Goal: Transaction & Acquisition: Book appointment/travel/reservation

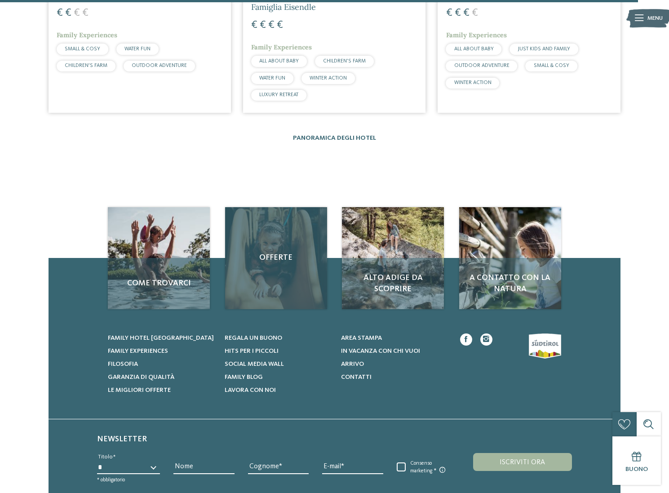
scroll to position [1535, 0]
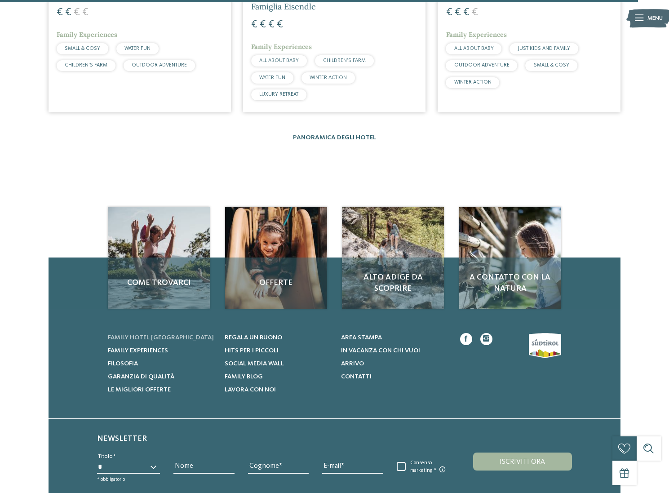
click at [154, 334] on span "Family hotel [GEOGRAPHIC_DATA]" at bounding box center [161, 337] width 106 height 6
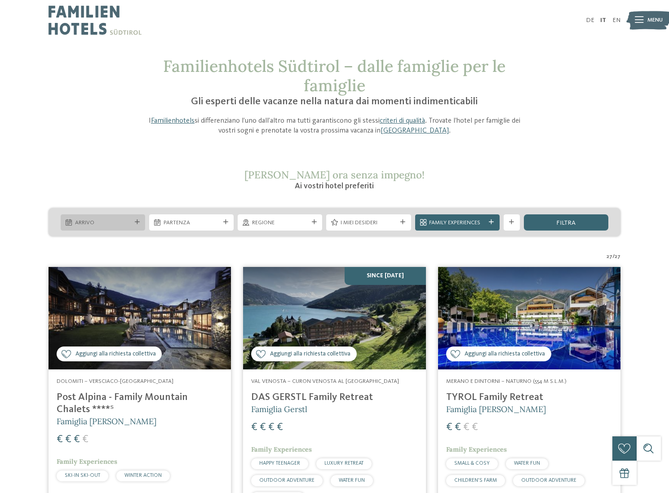
click at [123, 224] on span "Arrivo" at bounding box center [103, 223] width 56 height 8
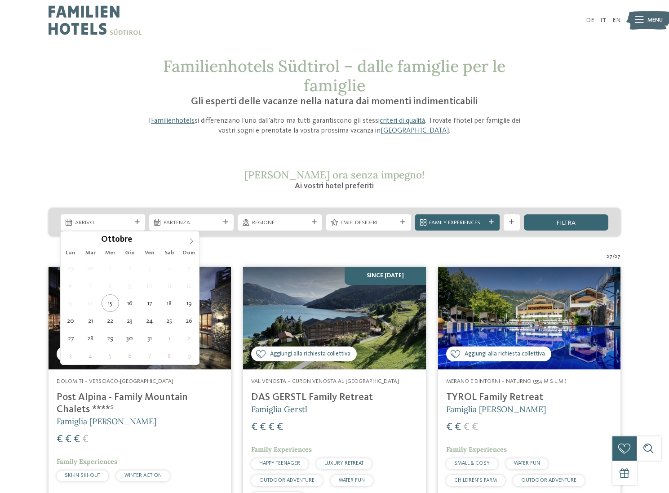
click at [189, 237] on span at bounding box center [191, 238] width 15 height 15
click at [187, 238] on span at bounding box center [191, 238] width 15 height 15
type input "****"
click at [189, 240] on icon at bounding box center [191, 241] width 6 height 6
type div "01.01.2026"
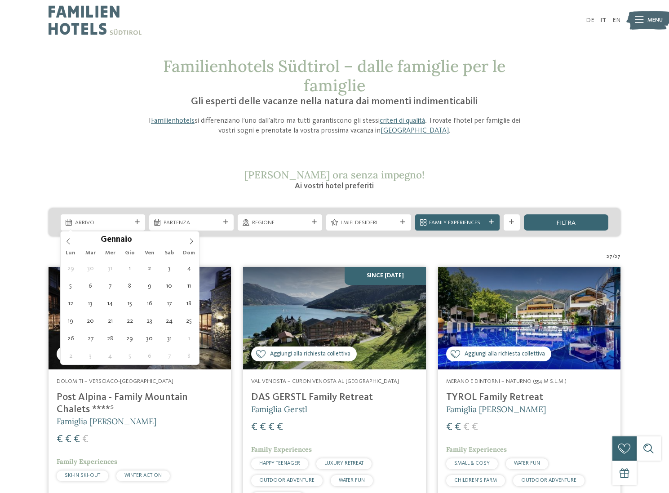
type input "****"
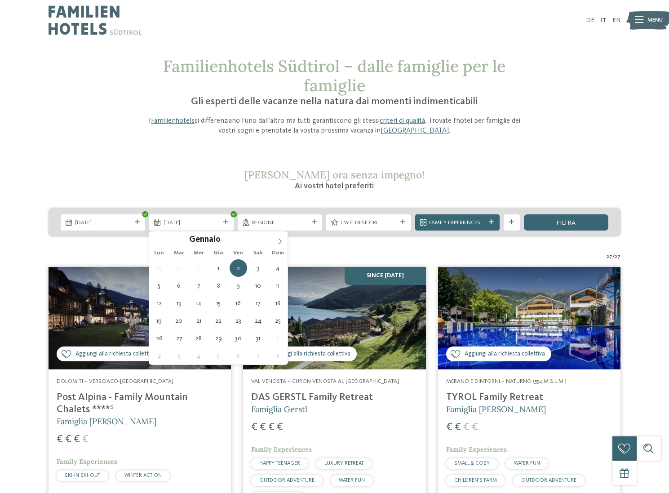
type div "06.01.2026"
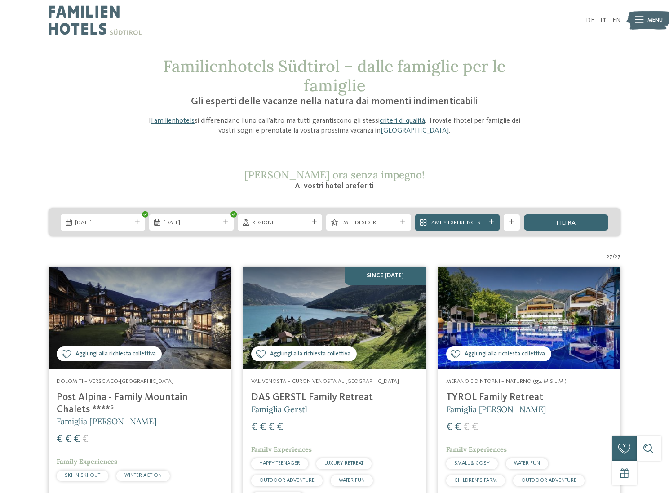
click at [276, 224] on span "Regione" at bounding box center [280, 223] width 56 height 8
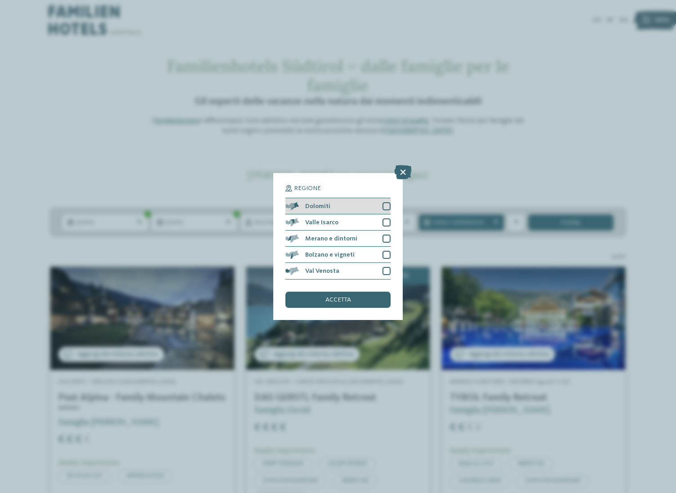
click at [385, 206] on div at bounding box center [386, 206] width 8 height 8
click at [386, 221] on div at bounding box center [386, 222] width 8 height 8
drag, startPoint x: 388, startPoint y: 235, endPoint x: 388, endPoint y: 247, distance: 11.7
click at [388, 235] on div at bounding box center [386, 239] width 8 height 8
click at [386, 254] on div at bounding box center [386, 255] width 8 height 8
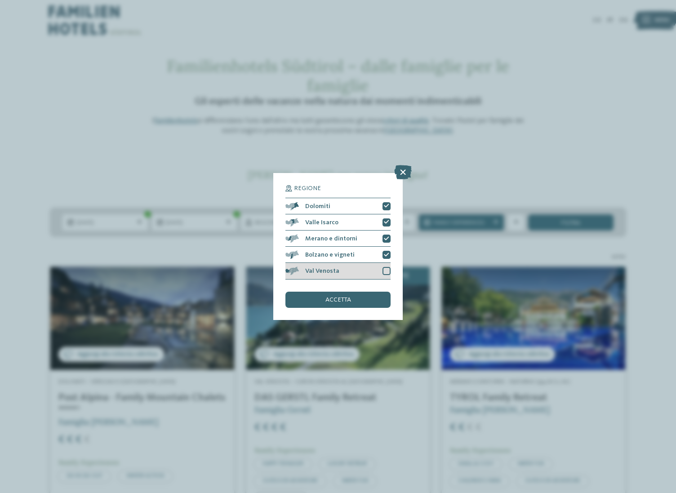
click at [387, 269] on div at bounding box center [386, 271] width 8 height 8
click at [365, 300] on div "accetta" at bounding box center [337, 300] width 105 height 16
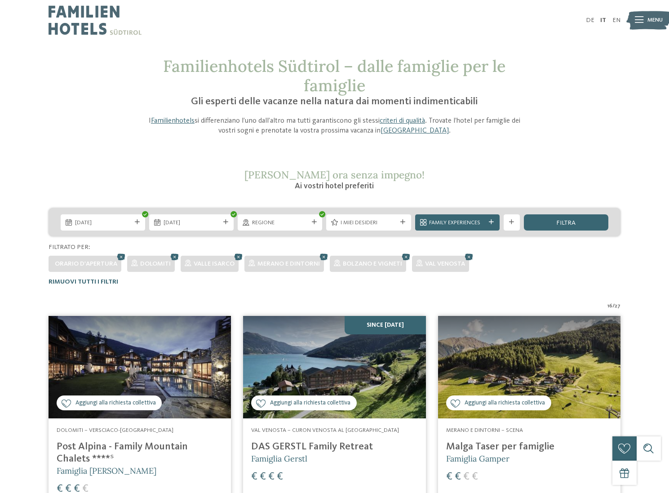
click at [401, 222] on icon at bounding box center [402, 222] width 5 height 5
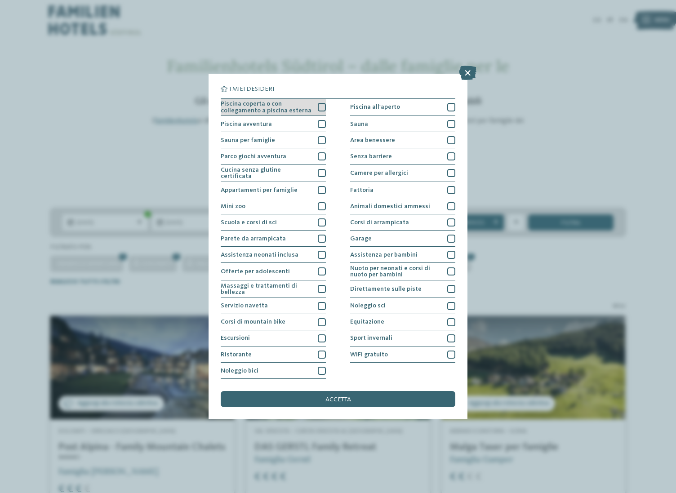
click at [321, 109] on div at bounding box center [322, 107] width 8 height 8
click at [320, 255] on div at bounding box center [322, 255] width 8 height 8
click at [320, 107] on icon at bounding box center [321, 107] width 5 height 5
click at [322, 253] on icon at bounding box center [321, 254] width 5 height 5
click at [451, 255] on div at bounding box center [451, 255] width 8 height 8
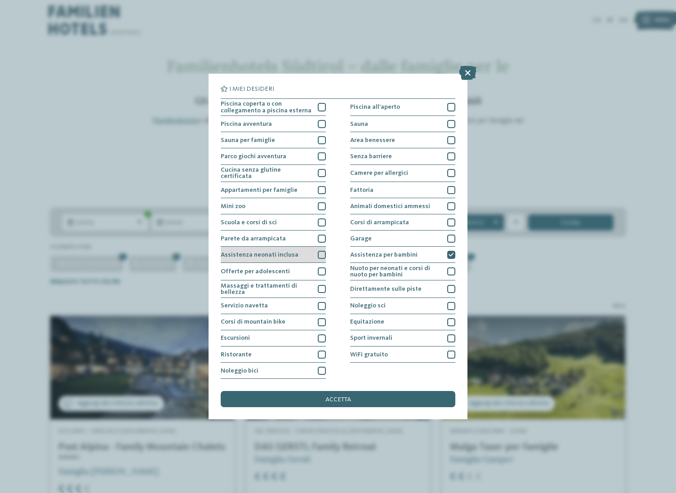
click at [322, 255] on div at bounding box center [322, 255] width 8 height 8
click at [322, 252] on icon at bounding box center [321, 254] width 5 height 5
click at [450, 288] on div at bounding box center [451, 289] width 8 height 8
click at [451, 288] on icon at bounding box center [450, 289] width 5 height 5
click at [451, 251] on div at bounding box center [451, 255] width 8 height 8
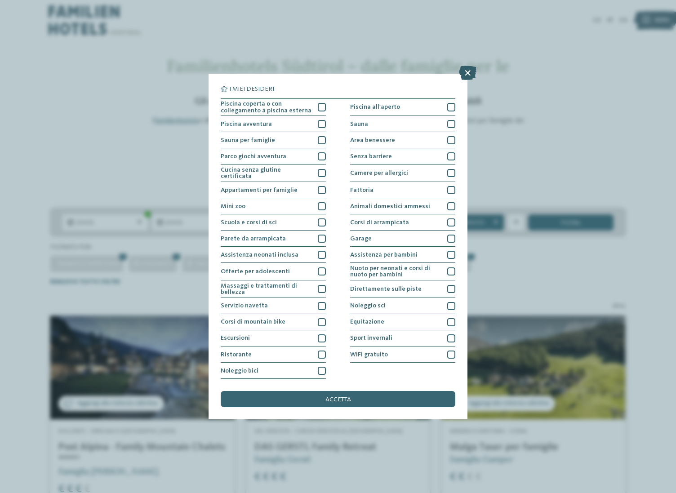
click at [465, 74] on icon at bounding box center [468, 73] width 18 height 14
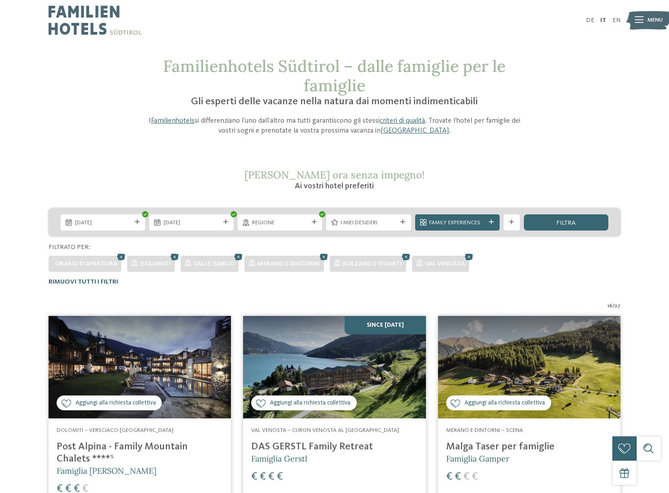
click at [482, 222] on span "Family Experiences" at bounding box center [457, 223] width 56 height 8
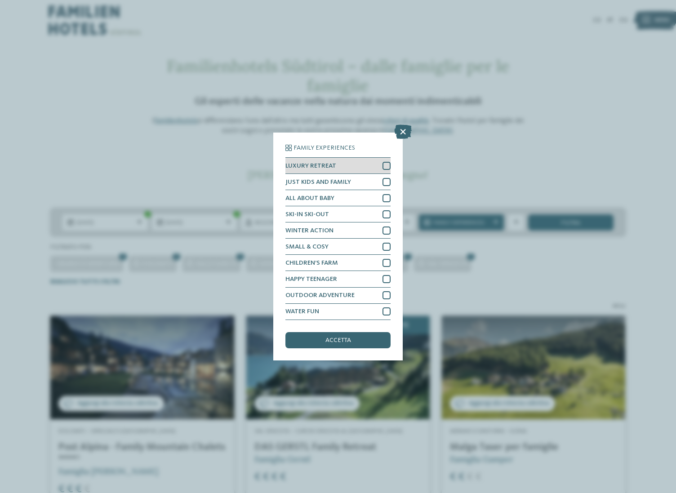
click at [385, 164] on div at bounding box center [386, 166] width 8 height 8
click at [385, 185] on div at bounding box center [386, 182] width 8 height 8
click at [387, 196] on div at bounding box center [386, 198] width 8 height 8
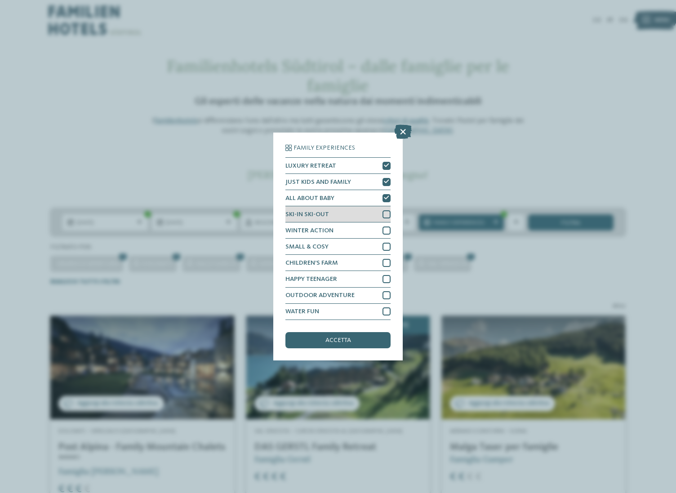
click at [385, 214] on div at bounding box center [386, 214] width 8 height 8
drag, startPoint x: 385, startPoint y: 228, endPoint x: 383, endPoint y: 239, distance: 10.9
click at [385, 228] on div at bounding box center [386, 230] width 8 height 8
click at [385, 248] on div at bounding box center [386, 247] width 8 height 8
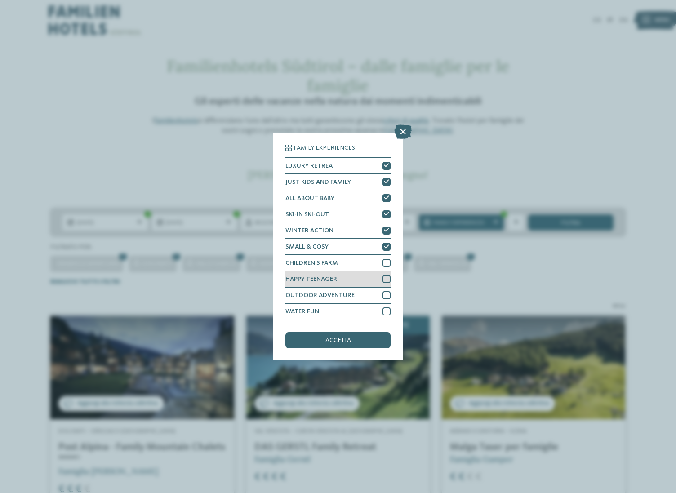
drag, startPoint x: 386, startPoint y: 263, endPoint x: 388, endPoint y: 271, distance: 8.3
click at [385, 263] on div at bounding box center [386, 263] width 8 height 8
click at [386, 279] on div at bounding box center [386, 279] width 8 height 8
drag, startPoint x: 386, startPoint y: 296, endPoint x: 387, endPoint y: 303, distance: 7.2
click at [386, 296] on div at bounding box center [386, 295] width 8 height 8
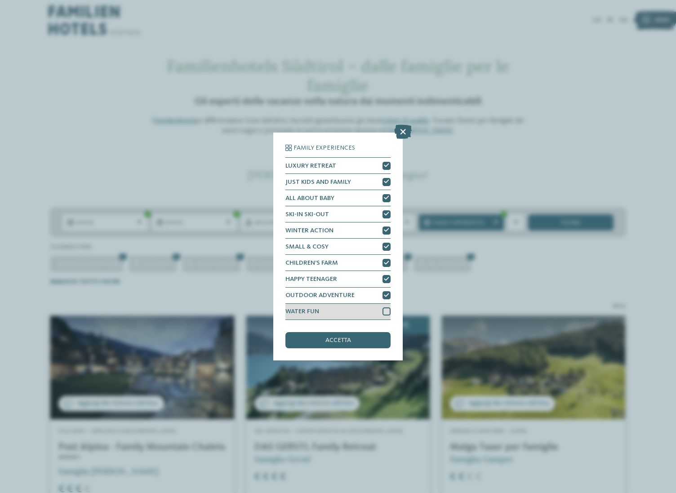
click at [384, 311] on div at bounding box center [386, 311] width 8 height 8
click at [368, 342] on div "accetta" at bounding box center [337, 340] width 105 height 16
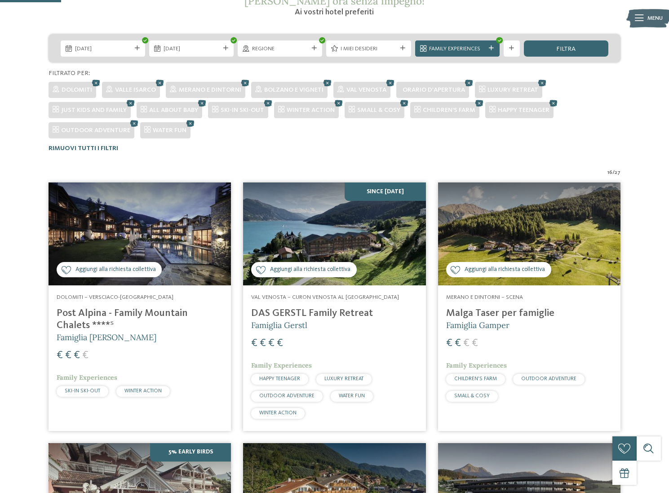
scroll to position [175, 0]
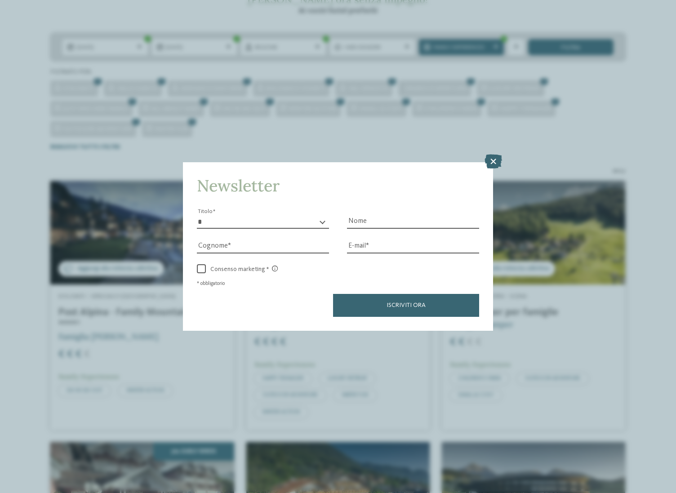
click at [493, 160] on icon at bounding box center [493, 161] width 18 height 14
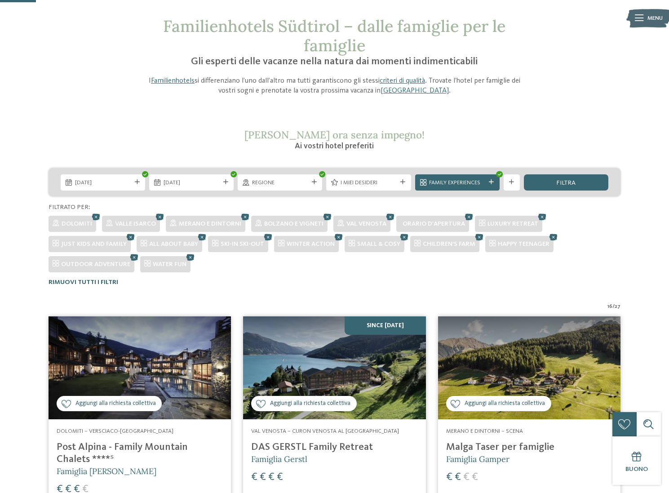
scroll to position [24, 0]
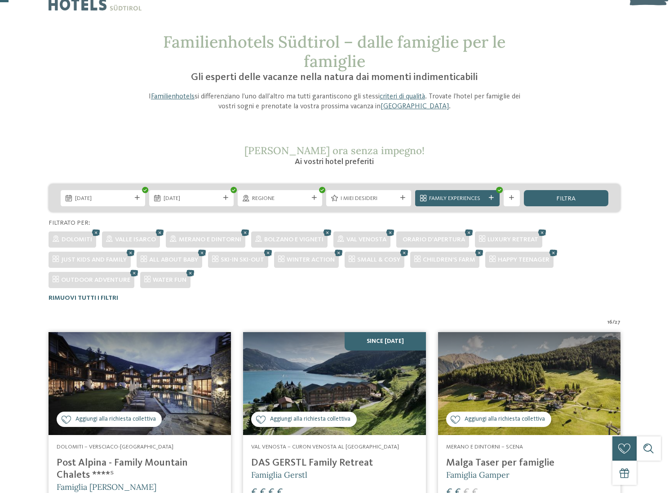
click at [550, 199] on div "filtra" at bounding box center [566, 198] width 84 height 16
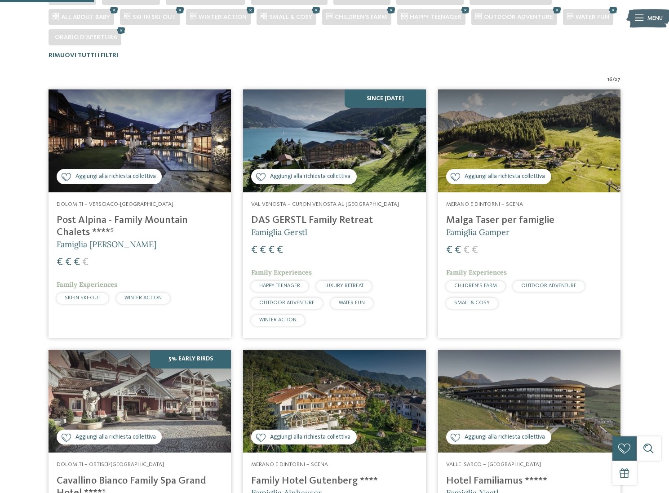
scroll to position [0, 0]
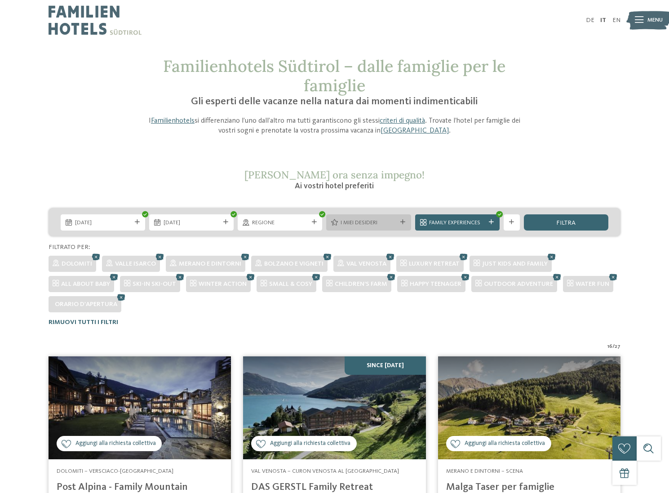
click at [362, 222] on span "I miei desideri" at bounding box center [369, 223] width 56 height 8
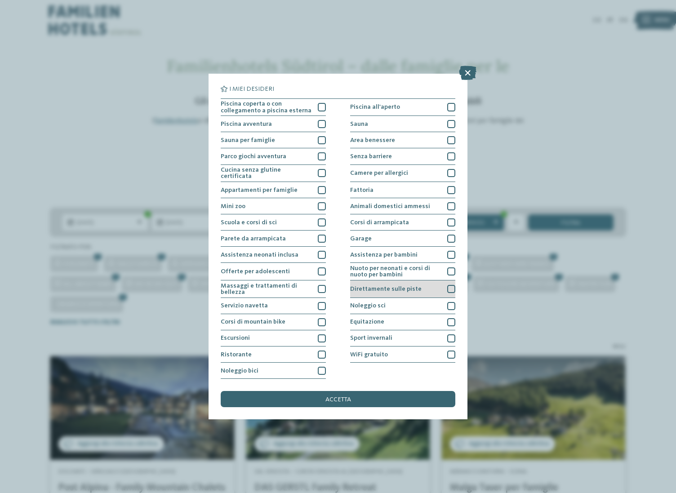
click at [405, 290] on span "Direttamente sulle piste" at bounding box center [385, 289] width 71 height 6
click at [349, 397] on span "accetta" at bounding box center [338, 399] width 26 height 6
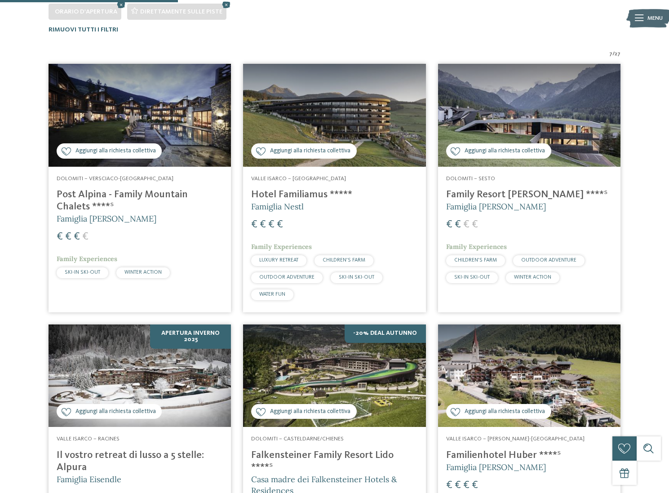
scroll to position [301, 0]
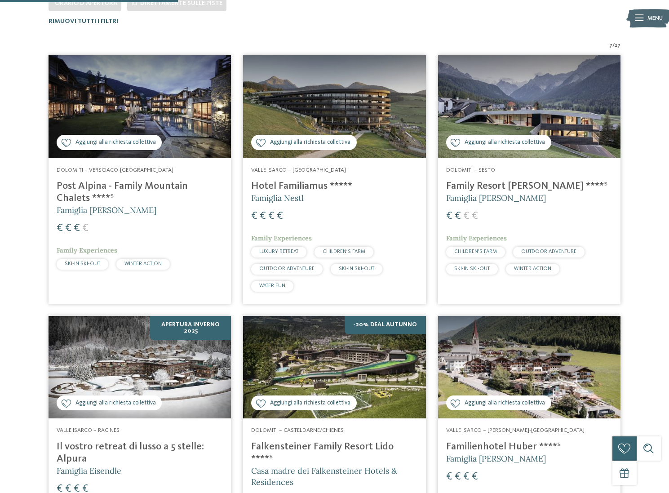
click at [144, 142] on span "Aggiungi alla richiesta collettiva" at bounding box center [115, 142] width 80 height 9
click at [297, 143] on span "Aggiungi alla richiesta collettiva" at bounding box center [310, 142] width 80 height 9
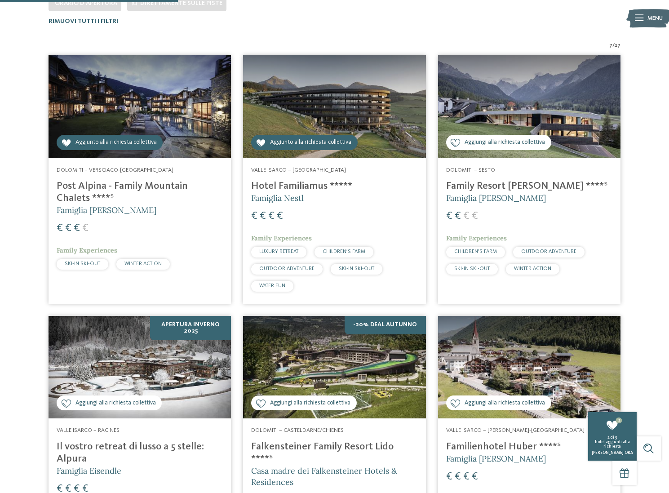
click at [478, 141] on span "Aggiungi alla richiesta collettiva" at bounding box center [505, 142] width 80 height 9
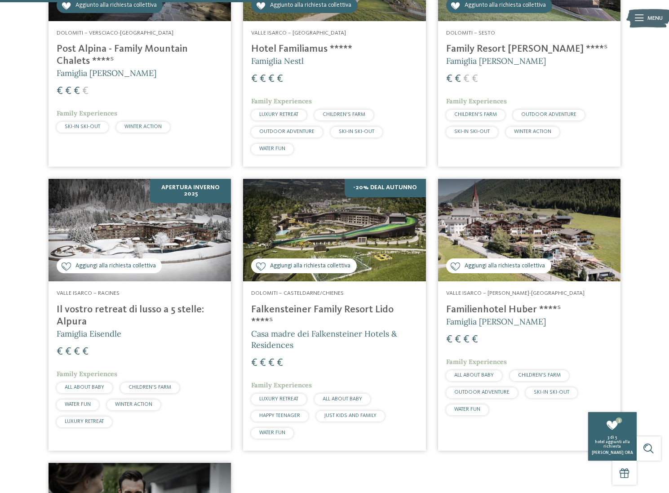
scroll to position [441, 0]
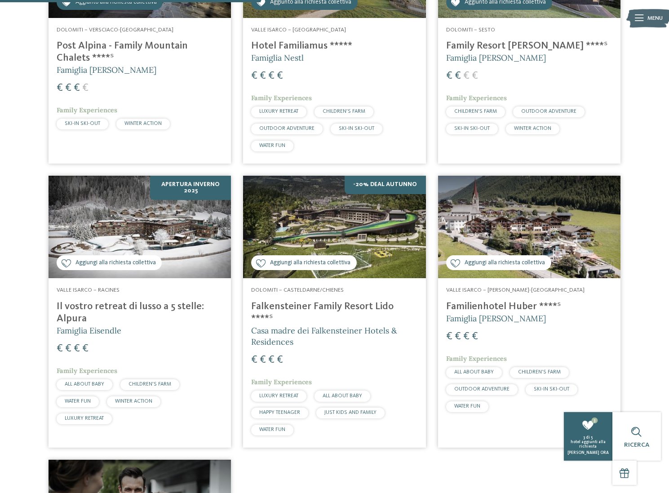
click at [133, 261] on span "Aggiungi alla richiesta collettiva" at bounding box center [115, 263] width 80 height 9
click at [302, 261] on span "Aggiungi alla richiesta collettiva" at bounding box center [310, 263] width 80 height 9
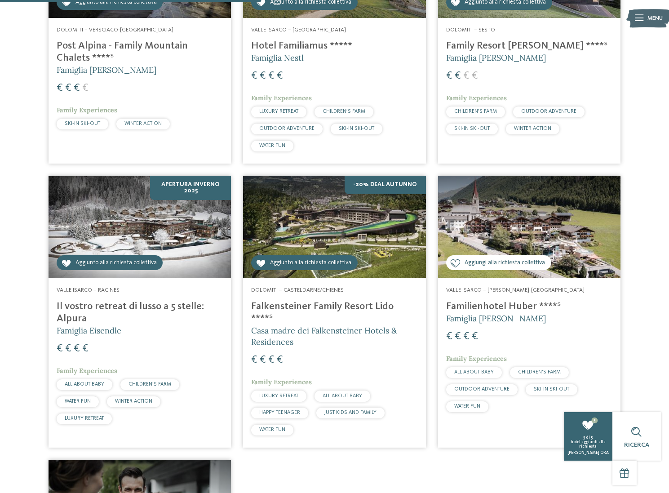
click at [465, 267] on span "Aggiungi alla richiesta collettiva" at bounding box center [505, 263] width 80 height 9
click at [466, 262] on span "Aggiungi alla richiesta collettiva" at bounding box center [505, 263] width 80 height 9
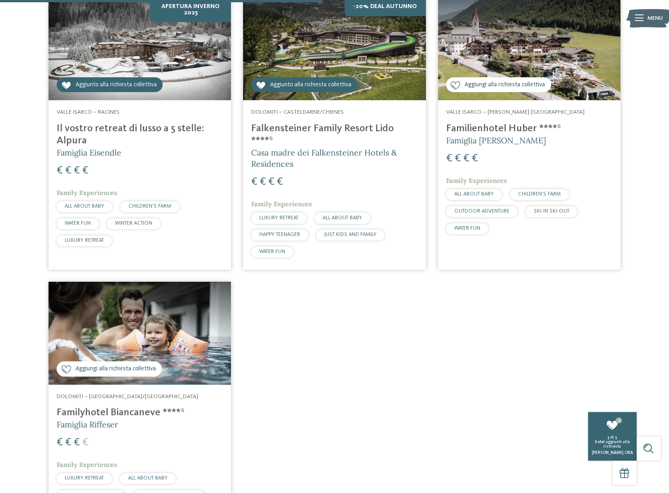
scroll to position [637, 0]
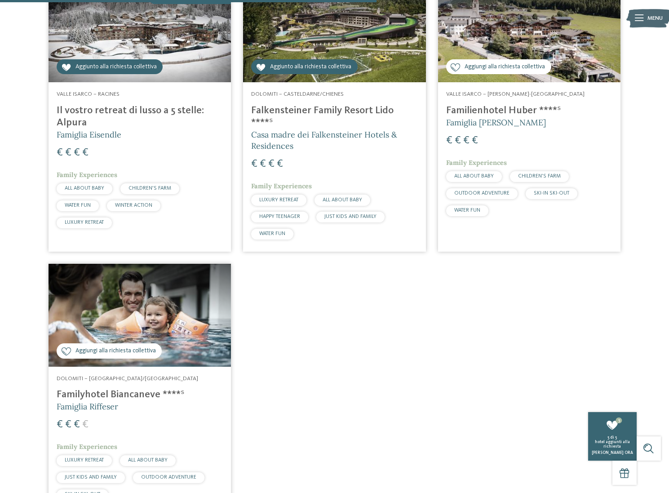
click at [490, 66] on span "Aggiungi alla richiesta collettiva" at bounding box center [505, 67] width 80 height 9
click at [487, 65] on span "Aggiungi alla richiesta collettiva" at bounding box center [505, 67] width 80 height 9
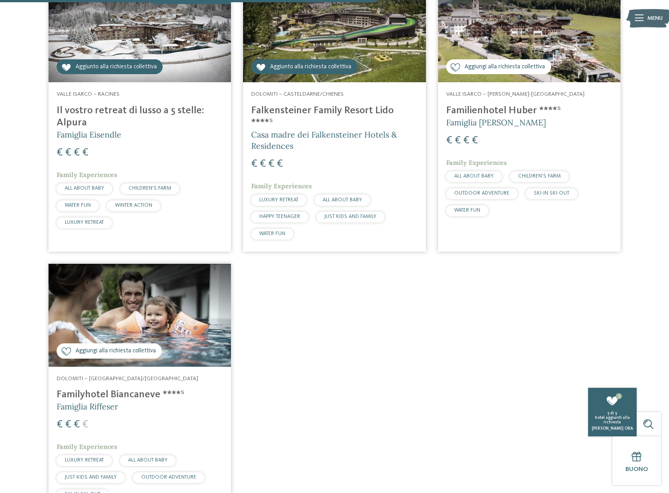
click at [483, 66] on span "Aggiungi alla richiesta collettiva" at bounding box center [505, 67] width 80 height 9
click at [460, 67] on icon at bounding box center [456, 67] width 10 height 8
click at [457, 67] on icon at bounding box center [456, 67] width 10 height 8
click at [114, 343] on div "Aggiungi alla richiesta collettiva Aggiunto alla richiesta collettiva" at bounding box center [109, 350] width 105 height 15
click at [123, 347] on span "Aggiungi alla richiesta collettiva" at bounding box center [115, 351] width 80 height 9
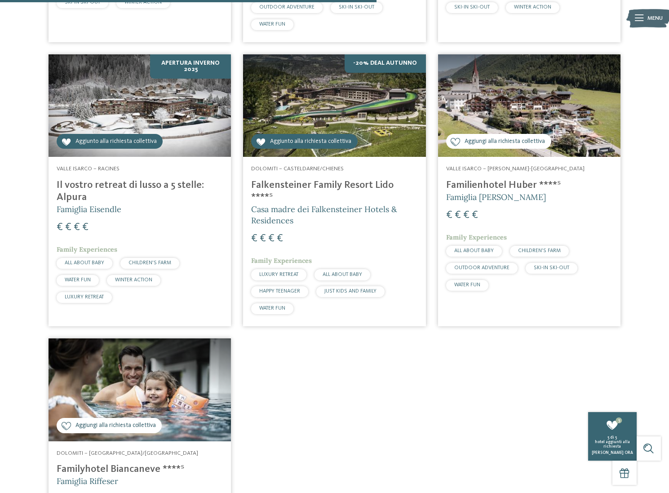
scroll to position [324, 0]
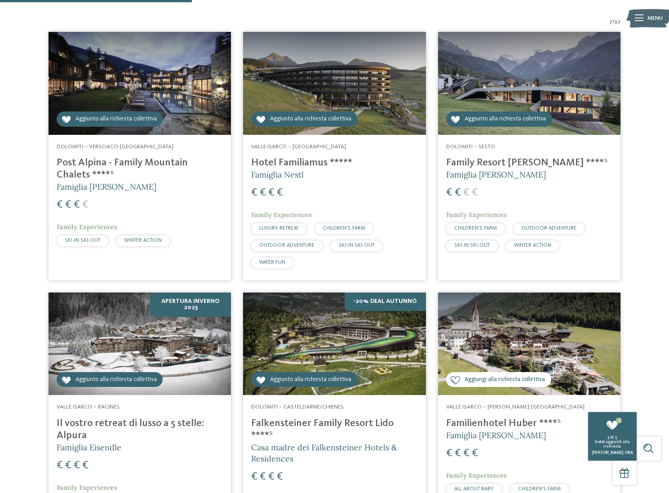
click at [302, 381] on span "Aggiunto alla richiesta collettiva" at bounding box center [310, 380] width 81 height 9
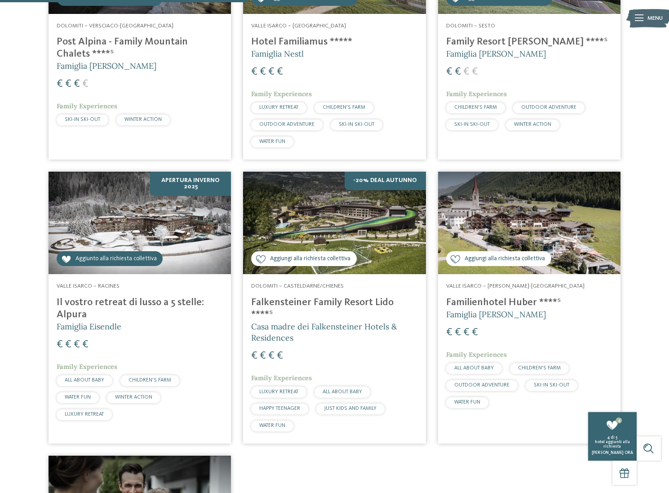
scroll to position [447, 0]
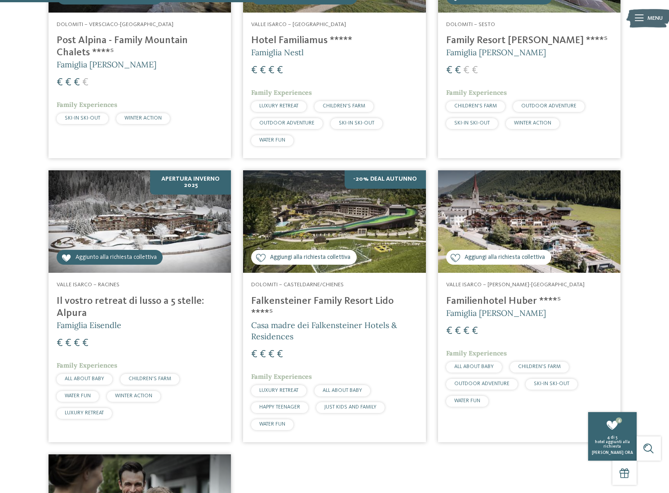
click at [475, 260] on span "Aggiungi alla richiesta collettiva" at bounding box center [505, 257] width 80 height 9
click at [324, 257] on span "Aggiungi alla richiesta collettiva" at bounding box center [310, 257] width 80 height 9
drag, startPoint x: 478, startPoint y: 258, endPoint x: 472, endPoint y: 257, distance: 5.9
click at [478, 258] on span "Aggiunto alla richiesta collettiva" at bounding box center [505, 257] width 81 height 9
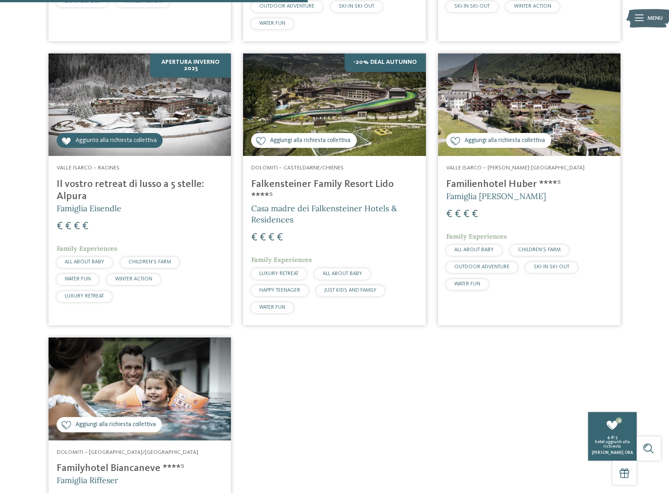
scroll to position [669, 0]
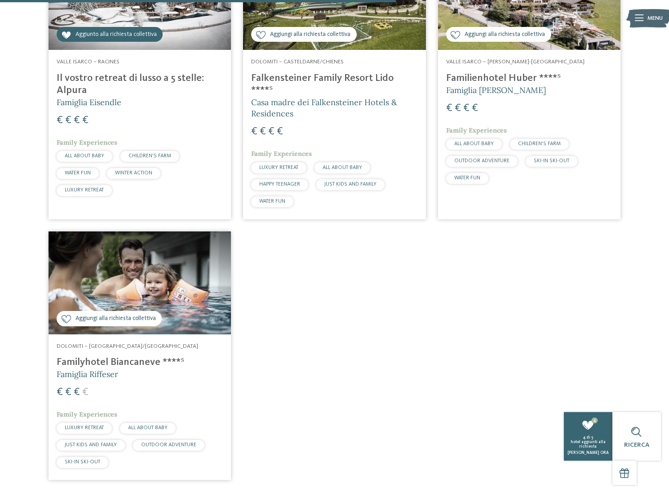
click at [137, 314] on span "Aggiungi alla richiesta collettiva" at bounding box center [115, 318] width 80 height 9
click at [139, 314] on span "Aggiunto alla richiesta collettiva" at bounding box center [115, 318] width 81 height 9
click at [143, 314] on span "Aggiungi alla richiesta collettiva" at bounding box center [115, 318] width 80 height 9
click at [330, 37] on span "Aggiungi alla richiesta collettiva" at bounding box center [310, 35] width 80 height 9
click at [334, 35] on span "Aggiungi alla richiesta collettiva" at bounding box center [310, 35] width 80 height 9
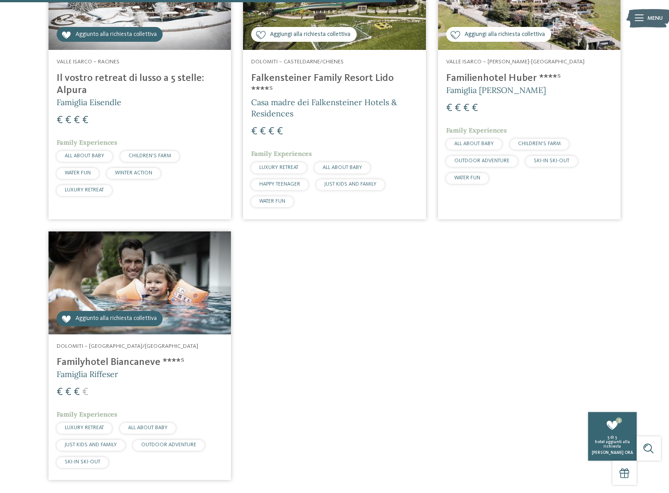
click at [335, 36] on span "Aggiungi alla richiesta collettiva" at bounding box center [310, 35] width 80 height 9
click at [334, 35] on span "Aggiungi alla richiesta collettiva" at bounding box center [310, 35] width 80 height 9
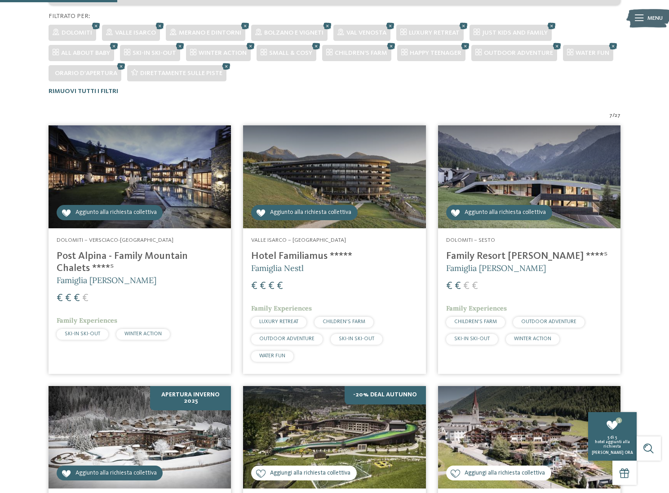
scroll to position [199, 0]
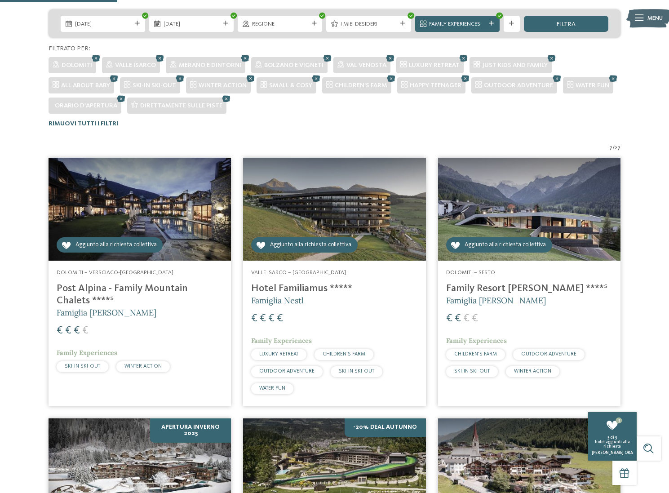
click at [137, 249] on span "Aggiunto alla richiesta collettiva" at bounding box center [115, 245] width 81 height 9
click at [309, 251] on div "Aggiungi alla richiesta collettiva Aggiunto alla richiesta collettiva" at bounding box center [304, 244] width 106 height 15
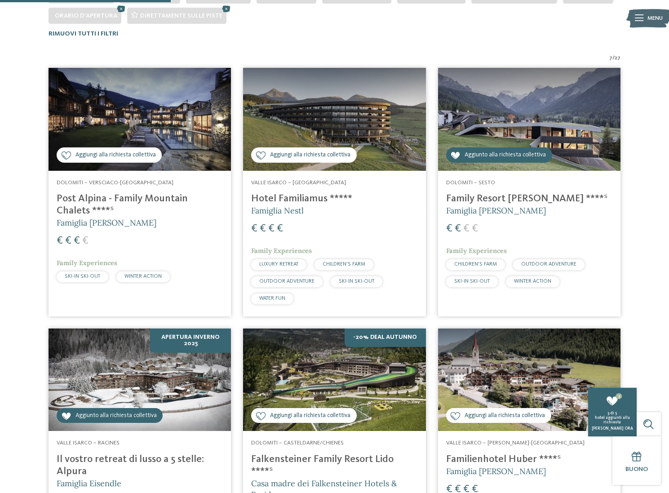
click at [482, 156] on span "Aggiunto alla richiesta collettiva" at bounding box center [505, 155] width 81 height 9
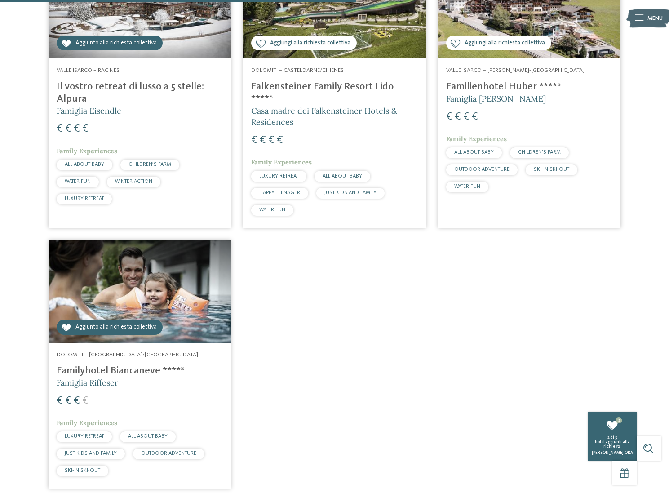
scroll to position [664, 0]
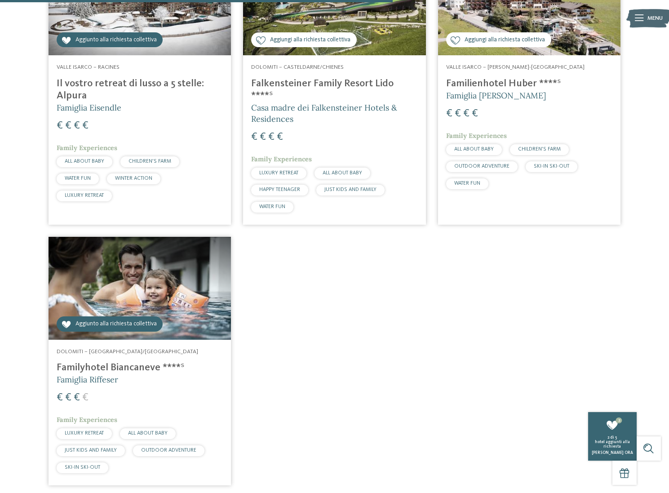
click at [135, 319] on div "Aggiungi alla richiesta collettiva Aggiunto alla richiesta collettiva" at bounding box center [110, 323] width 106 height 15
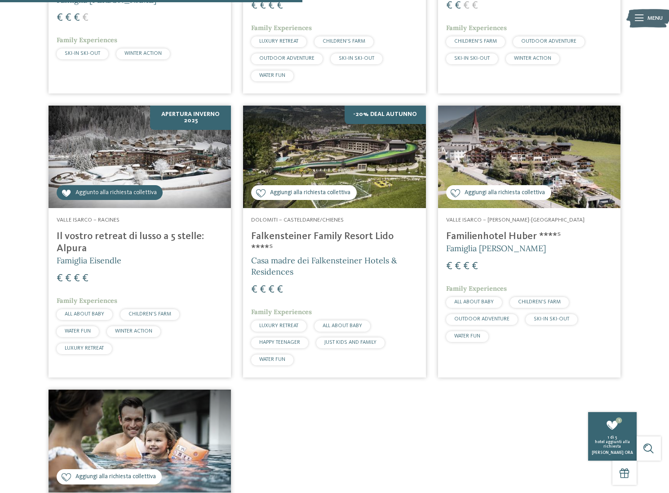
click at [138, 193] on span "Aggiunto alla richiesta collettiva" at bounding box center [115, 193] width 81 height 9
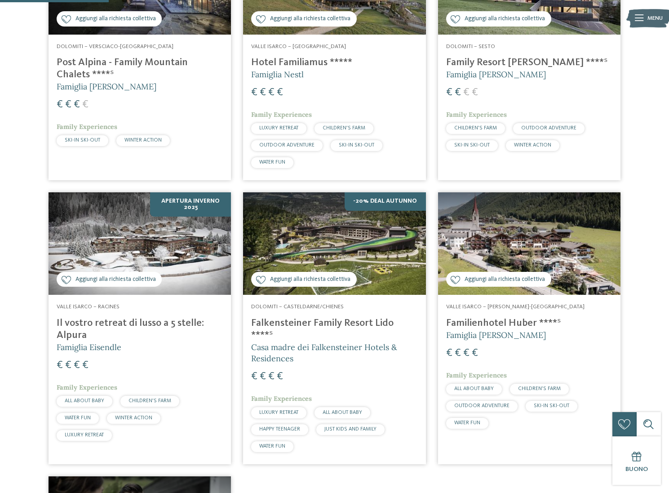
scroll to position [170, 0]
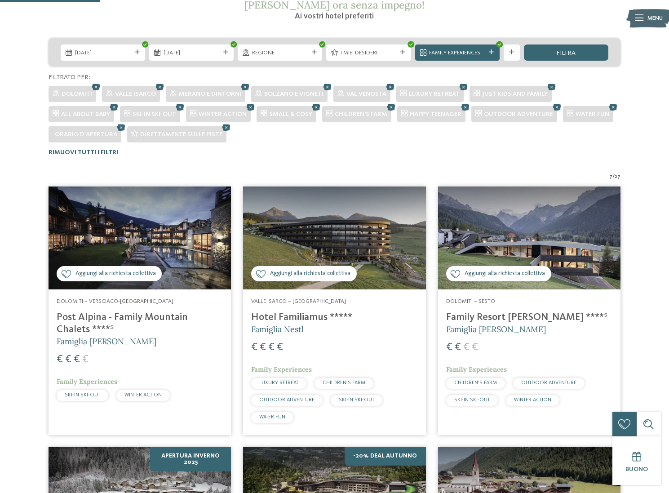
drag, startPoint x: 177, startPoint y: 274, endPoint x: 305, endPoint y: 0, distance: 302.3
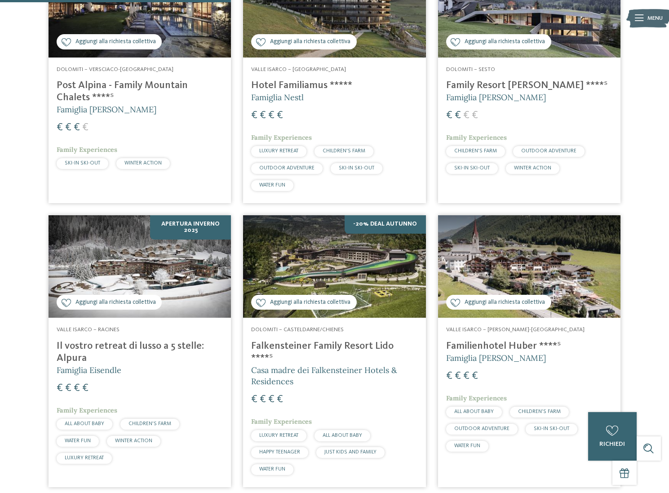
scroll to position [297, 0]
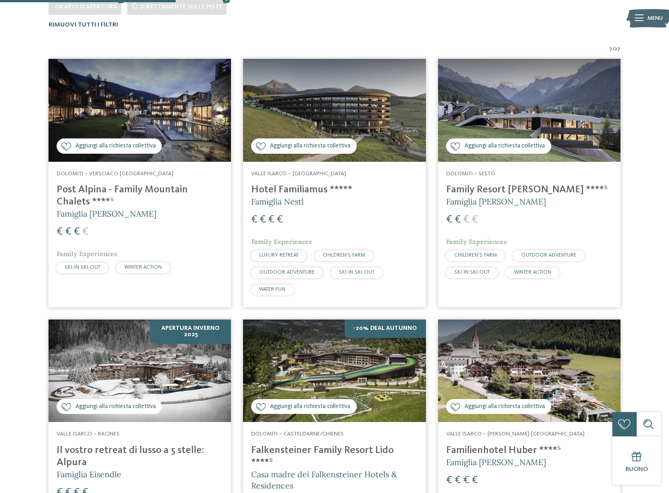
click at [156, 145] on div "Aggiungi alla richiesta collettiva Aggiunto alla richiesta collettiva" at bounding box center [109, 145] width 105 height 15
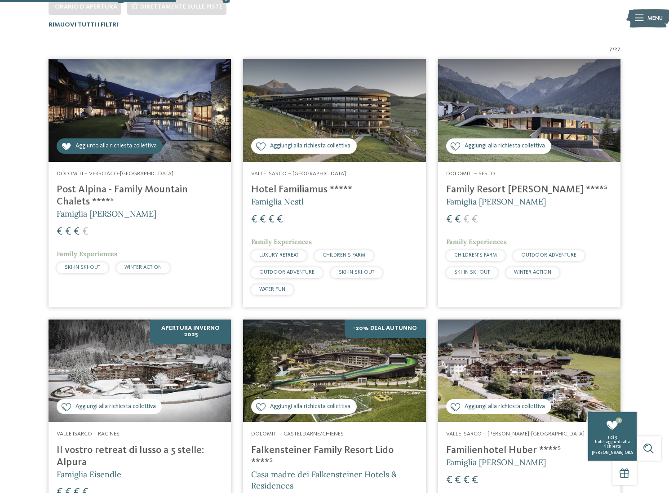
click at [337, 142] on span "Aggiungi alla richiesta collettiva" at bounding box center [310, 146] width 80 height 9
click at [491, 136] on img at bounding box center [529, 110] width 182 height 102
click at [486, 146] on span "Aggiungi alla richiesta collettiva" at bounding box center [505, 146] width 80 height 9
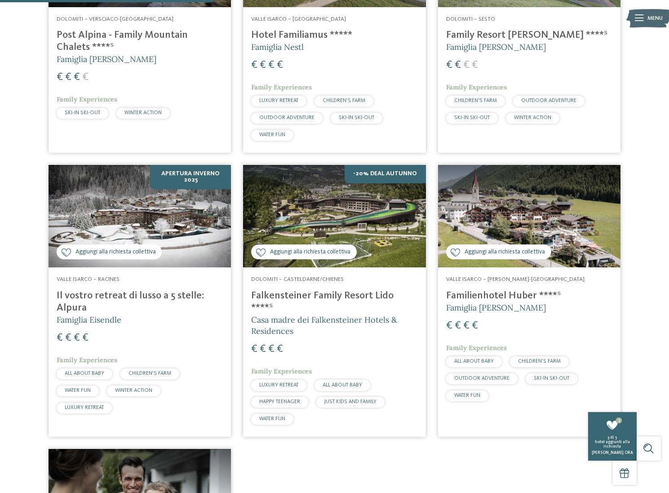
scroll to position [472, 0]
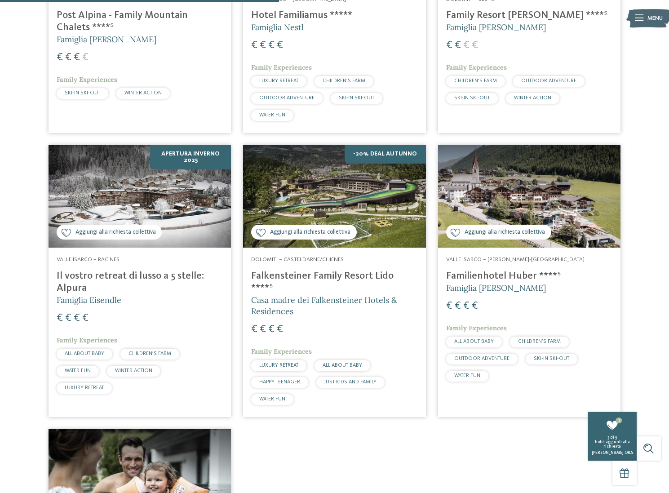
click at [315, 231] on span "Aggiungi alla richiesta collettiva" at bounding box center [310, 232] width 80 height 9
click at [133, 232] on span "Aggiungi alla richiesta collettiva" at bounding box center [115, 232] width 80 height 9
click at [485, 232] on span "Aggiungi alla richiesta collettiva" at bounding box center [505, 232] width 80 height 9
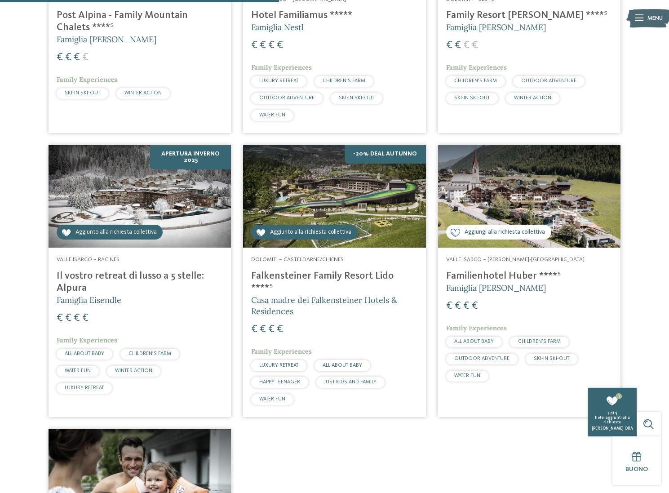
click at [480, 232] on span "Aggiungi alla richiesta collettiva" at bounding box center [505, 232] width 80 height 9
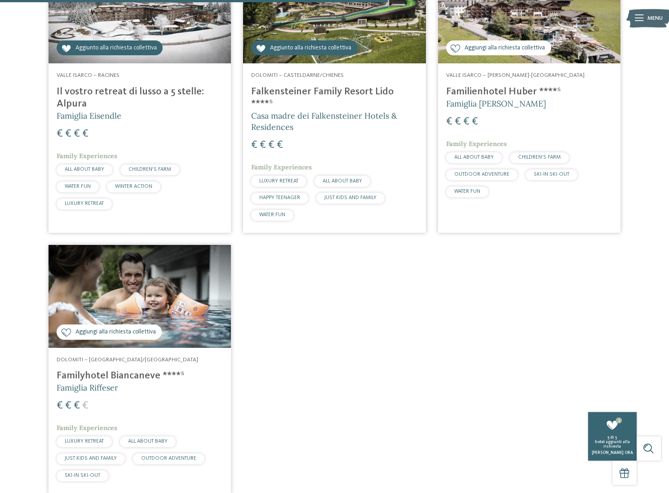
scroll to position [687, 0]
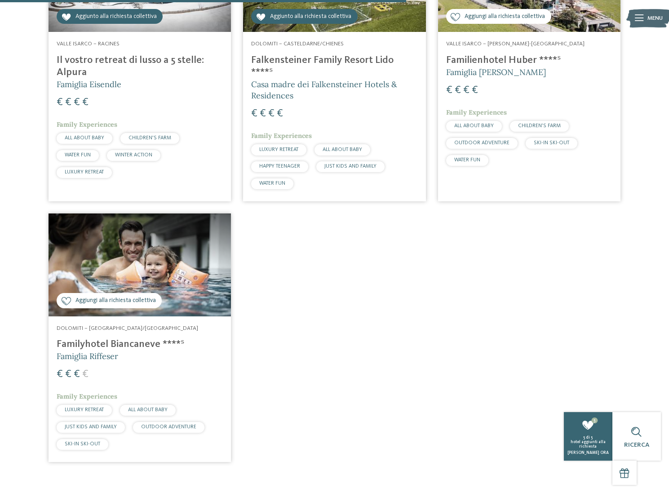
click at [142, 297] on span "Aggiungi alla richiesta collettiva" at bounding box center [115, 301] width 80 height 9
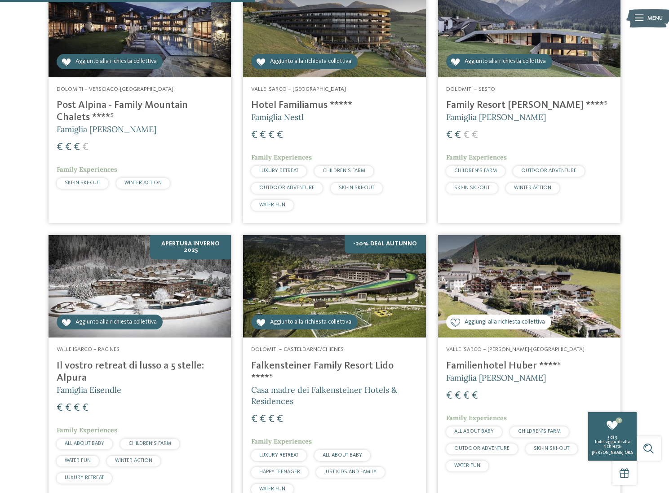
scroll to position [237, 0]
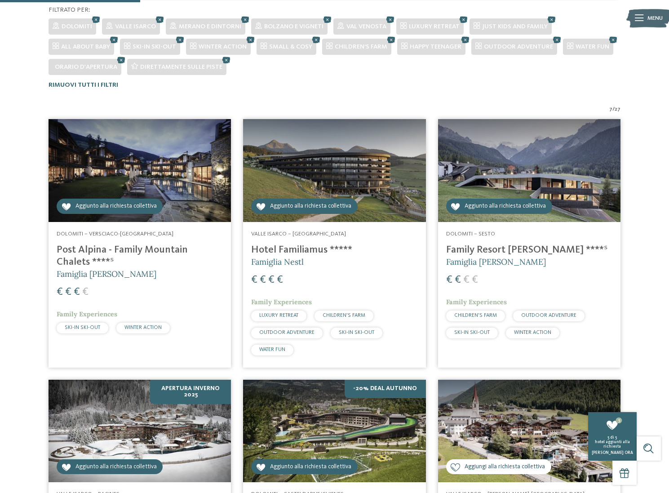
click at [480, 208] on span "Aggiunto alla richiesta collettiva" at bounding box center [505, 206] width 81 height 9
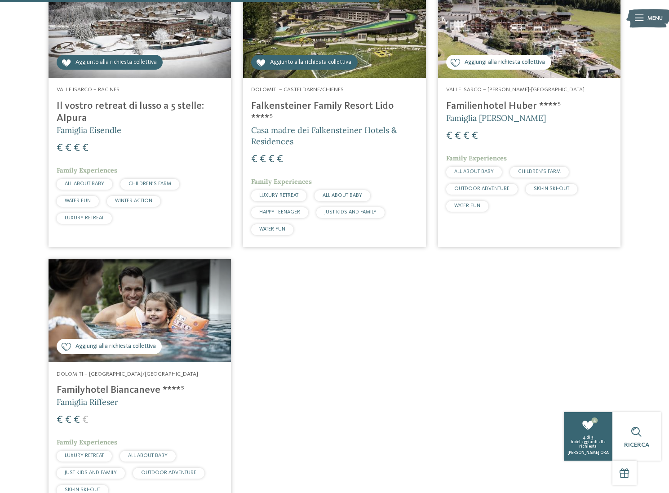
scroll to position [643, 0]
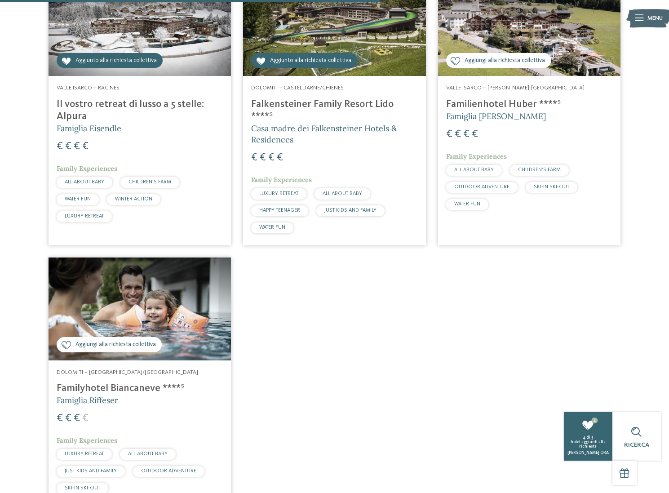
click at [139, 341] on span "Aggiungi alla richiesta collettiva" at bounding box center [115, 345] width 80 height 9
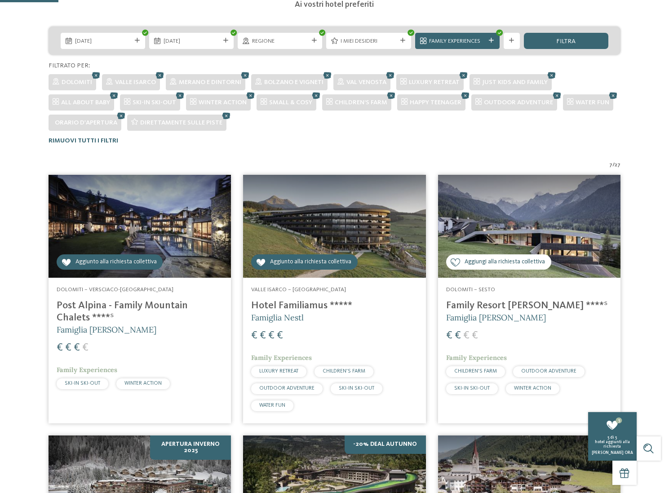
scroll to position [199, 0]
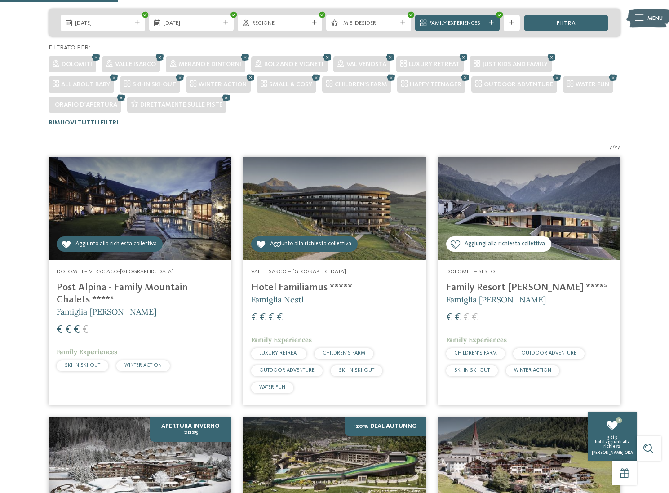
click at [331, 202] on img at bounding box center [334, 208] width 182 height 102
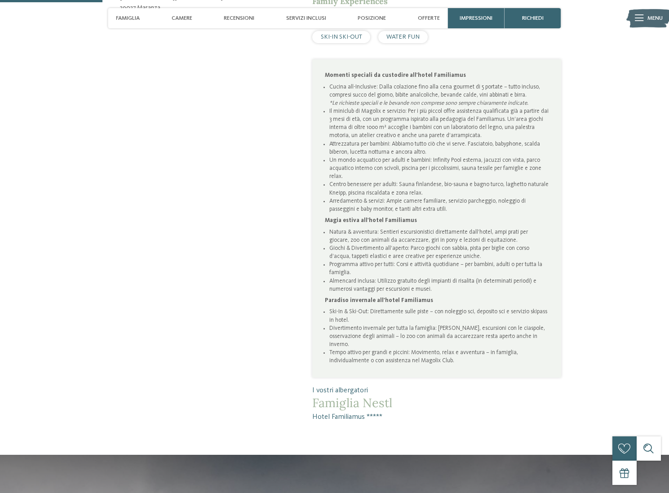
scroll to position [543, 0]
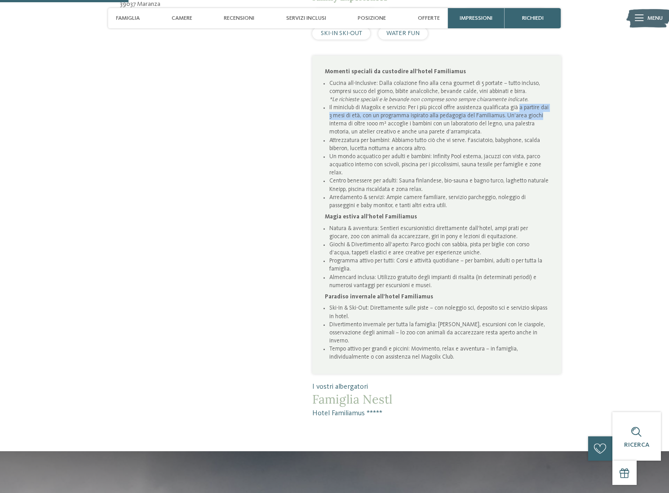
drag, startPoint x: 518, startPoint y: 111, endPoint x: 545, endPoint y: 115, distance: 27.3
click at [549, 115] on div "Momenti speciali da custodire all'hotel Familiamus Cucina all-Inclusive: Dalla …" at bounding box center [436, 215] width 248 height 318
click at [428, 108] on li "​​​​​​​Il miniclub di Magolix e servizio: Per i più piccol offre assistenza qua…" at bounding box center [439, 120] width 220 height 33
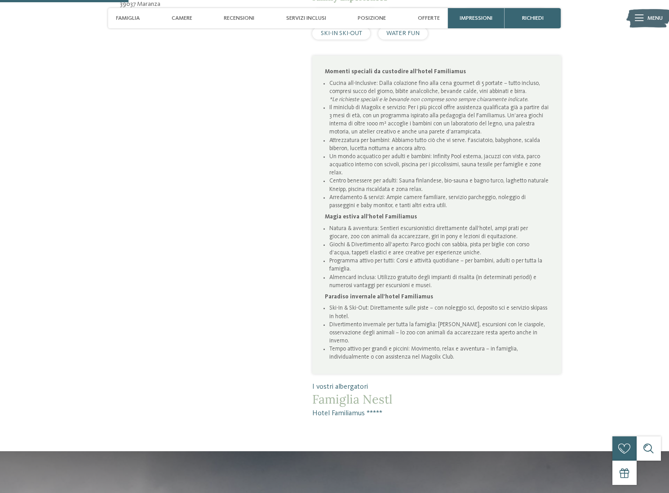
drag, startPoint x: 399, startPoint y: 109, endPoint x: 530, endPoint y: 130, distance: 132.4
click at [531, 130] on li "​​​​​​​Il miniclub di Magolix e servizio: Per i più piccol offre assistenza qua…" at bounding box center [439, 120] width 220 height 33
click at [426, 131] on li "​​​​​​​Il miniclub di Magolix e servizio: Per i più piccol offre assistenza qua…" at bounding box center [439, 120] width 220 height 33
drag, startPoint x: 373, startPoint y: 125, endPoint x: 483, endPoint y: 131, distance: 110.2
click at [485, 133] on li "​​​​​​​Il miniclub di Magolix e servizio: Per i più piccol offre assistenza qua…" at bounding box center [439, 120] width 220 height 33
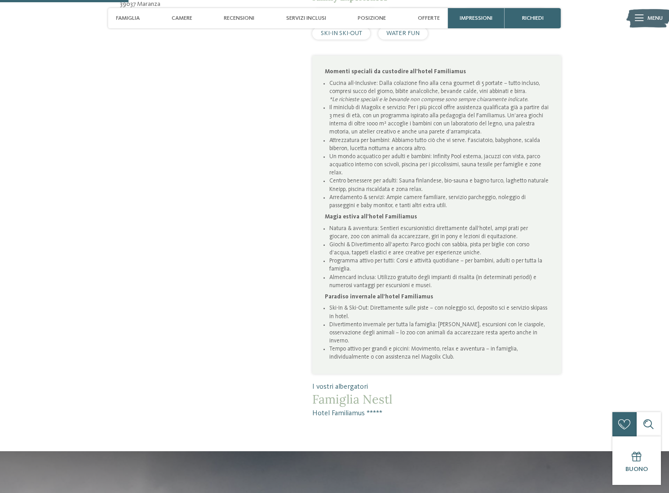
click at [491, 132] on li "​​​​​​​Il miniclub di Magolix e servizio: Per i più piccol offre assistenza qua…" at bounding box center [439, 120] width 220 height 33
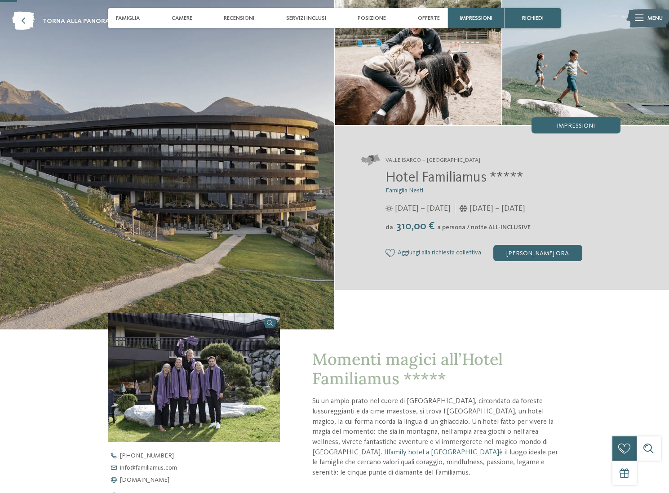
scroll to position [0, 0]
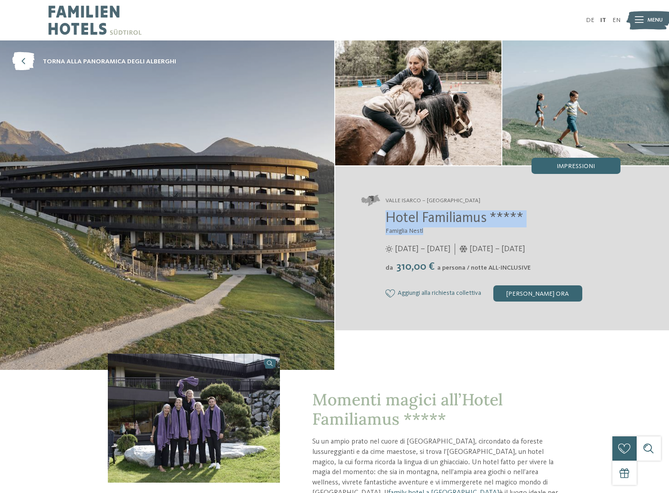
drag, startPoint x: 385, startPoint y: 218, endPoint x: 453, endPoint y: 227, distance: 68.4
click at [455, 228] on div "Hotel Familiamus ***** Famiglia Nestl 29/05/2025 – 09/11/2025 da" at bounding box center [490, 255] width 259 height 91
copy div "Hotel Familiamus ***** Famiglia Nestl"
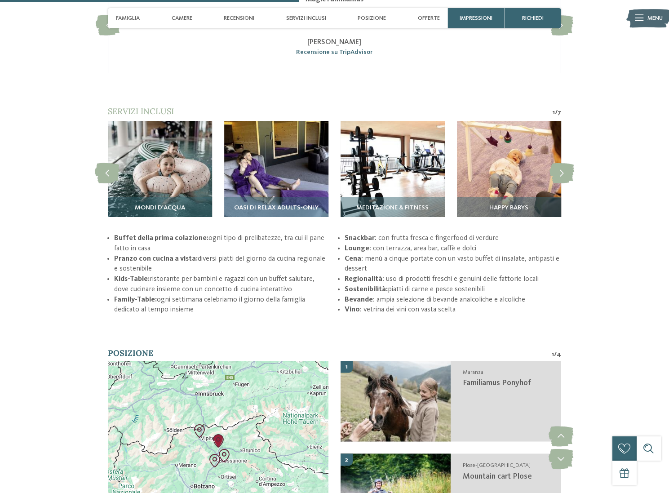
scroll to position [1382, 0]
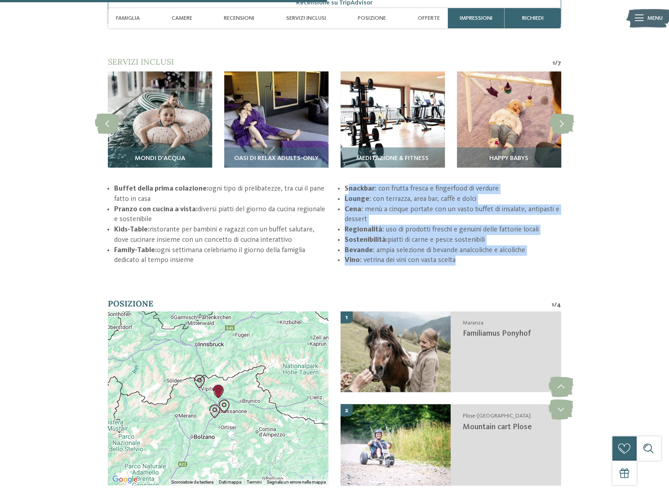
drag, startPoint x: 350, startPoint y: 189, endPoint x: 513, endPoint y: 257, distance: 176.4
click at [531, 261] on ul "Buffet della prima colazione: ogni tipo di prelibatezze, tra cui il pane fatto …" at bounding box center [334, 225] width 453 height 82
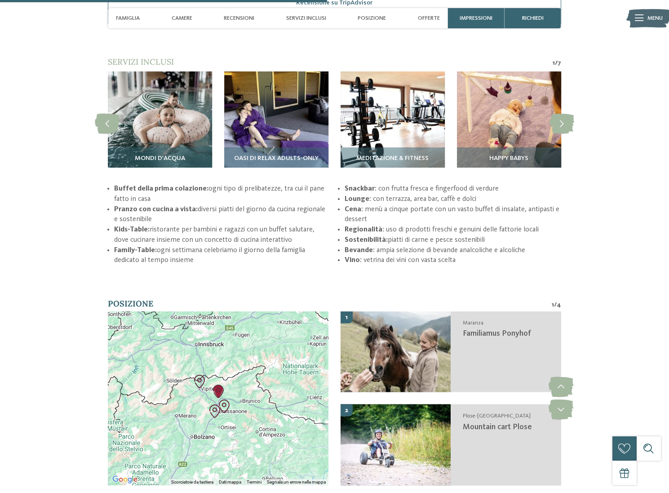
click at [498, 264] on li "Vino : vetrina dei vini con vasta scelta" at bounding box center [453, 260] width 217 height 10
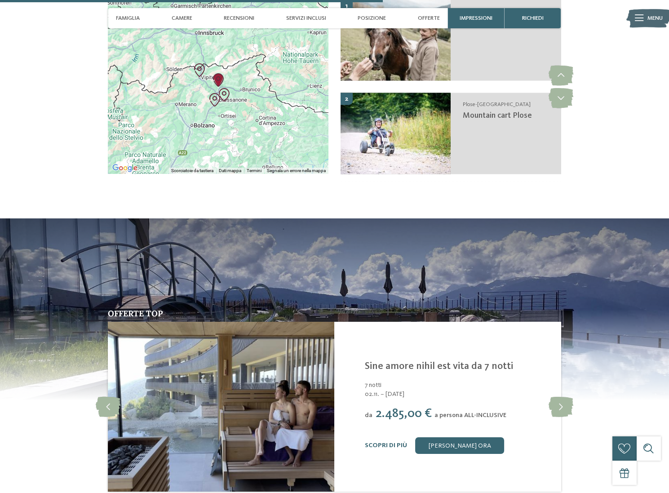
scroll to position [1862, 0]
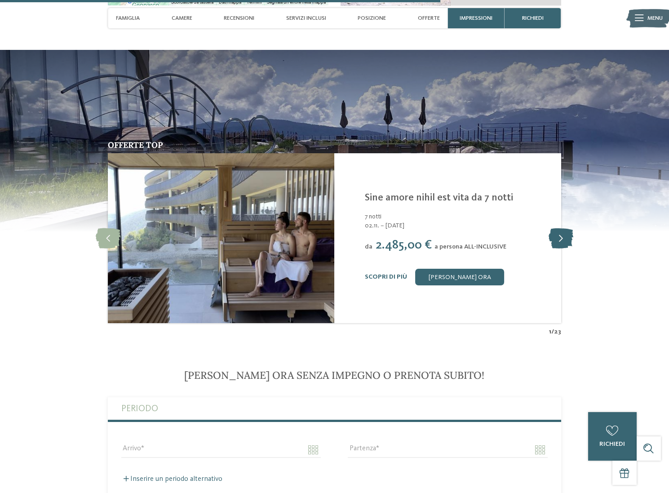
click at [564, 239] on icon at bounding box center [561, 238] width 25 height 20
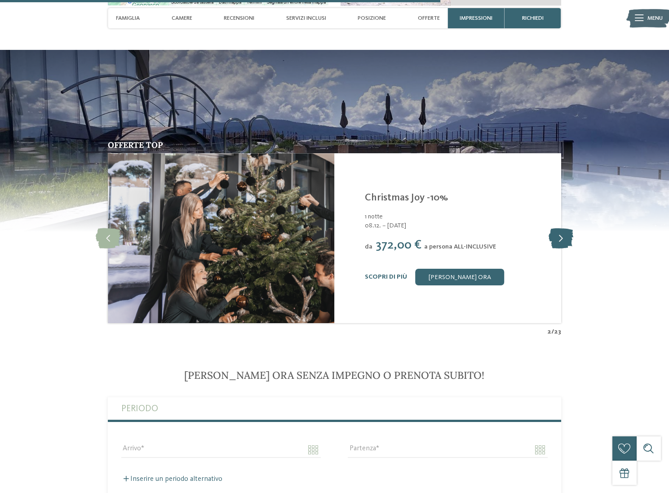
click at [563, 236] on icon at bounding box center [561, 238] width 25 height 20
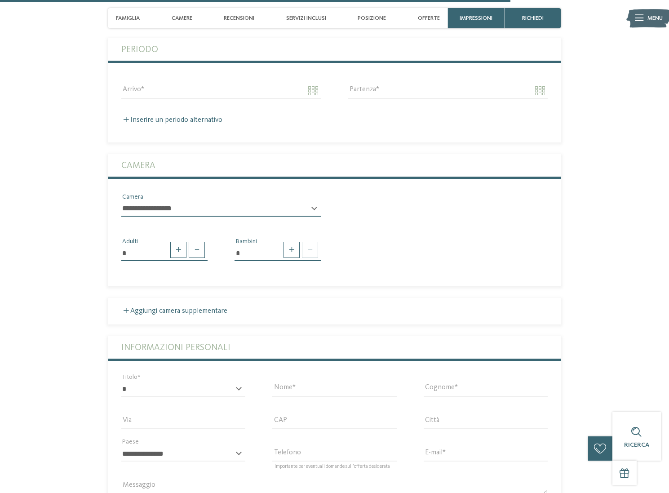
scroll to position [2099, 0]
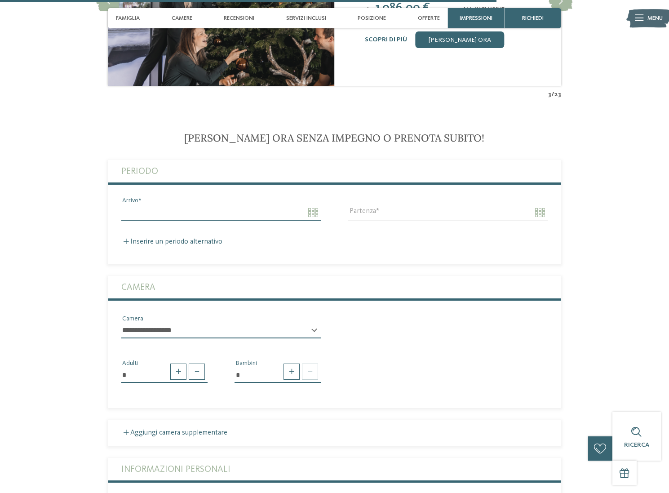
click at [195, 209] on input "Arrivo" at bounding box center [220, 212] width 199 height 15
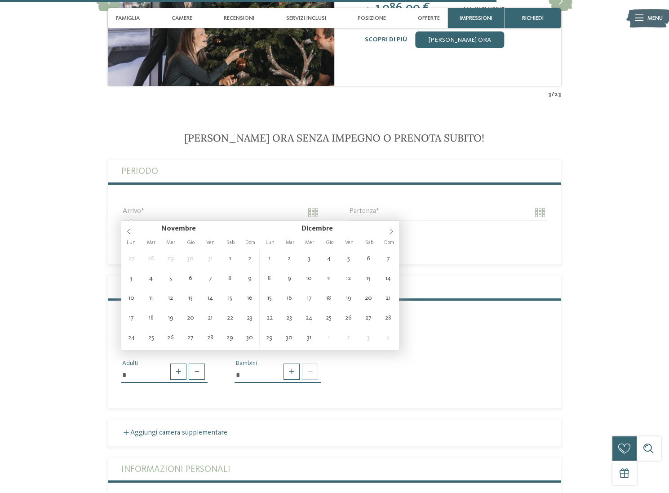
click at [389, 230] on icon at bounding box center [391, 231] width 6 height 6
type input "****"
click at [389, 230] on icon at bounding box center [391, 231] width 6 height 6
type input "**********"
type input "****"
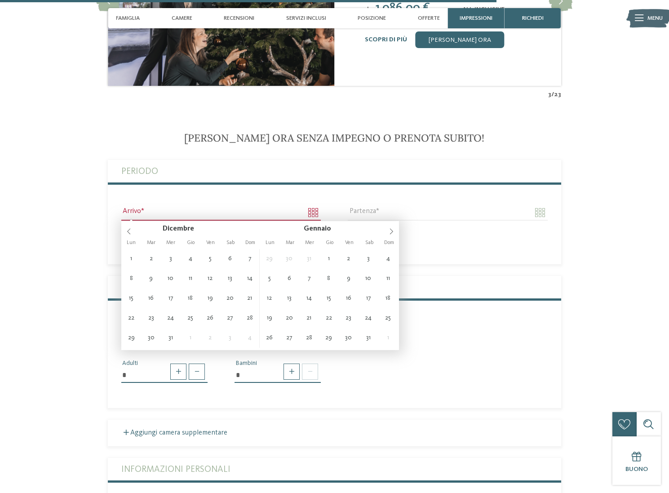
type input "****"
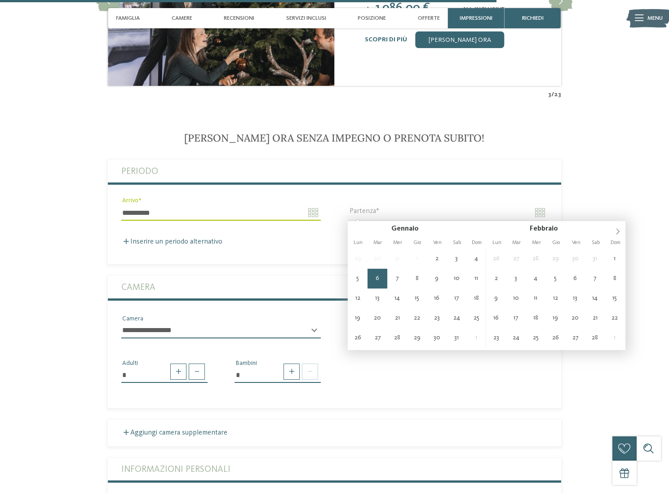
type input "**********"
drag, startPoint x: 377, startPoint y: 279, endPoint x: 379, endPoint y: 273, distance: 6.4
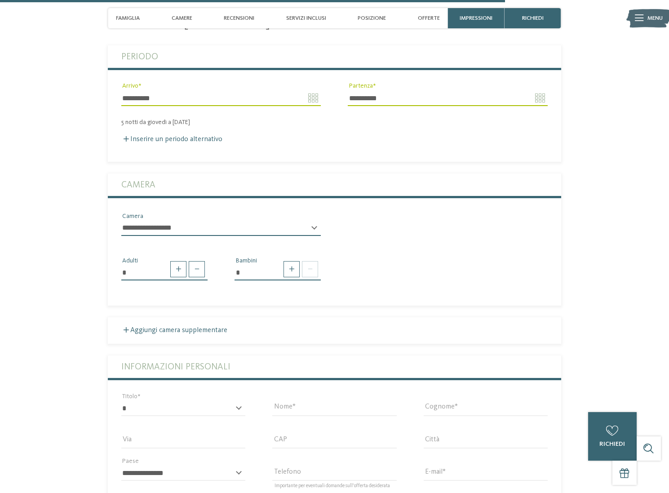
scroll to position [2216, 0]
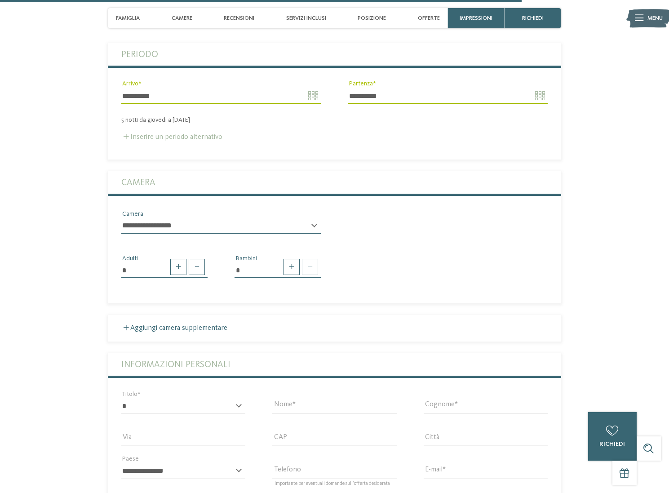
click at [191, 135] on label "Inserire un periodo alternativo" at bounding box center [171, 136] width 101 height 7
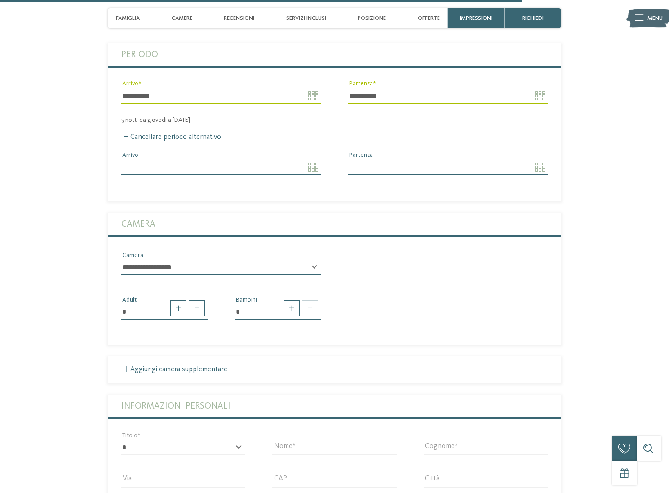
click at [171, 167] on input "Arrivo" at bounding box center [220, 166] width 199 height 15
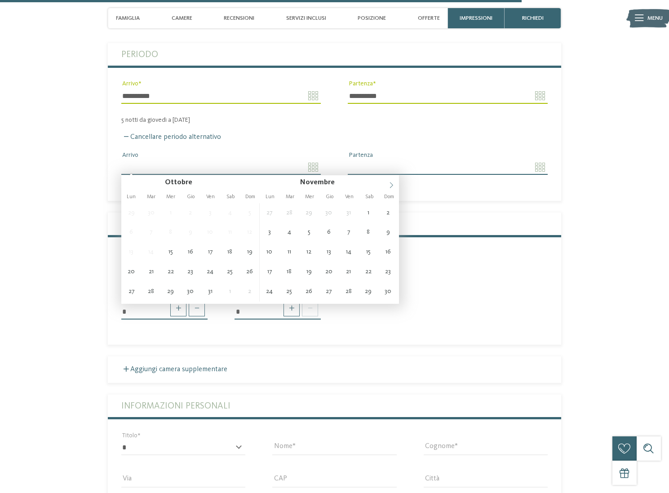
drag, startPoint x: 393, startPoint y: 183, endPoint x: 387, endPoint y: 186, distance: 6.3
click at [393, 183] on icon at bounding box center [391, 185] width 6 height 6
type input "**********"
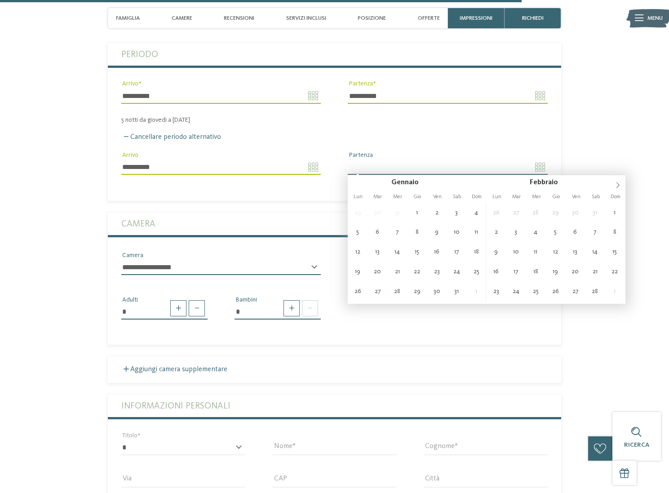
type input "**********"
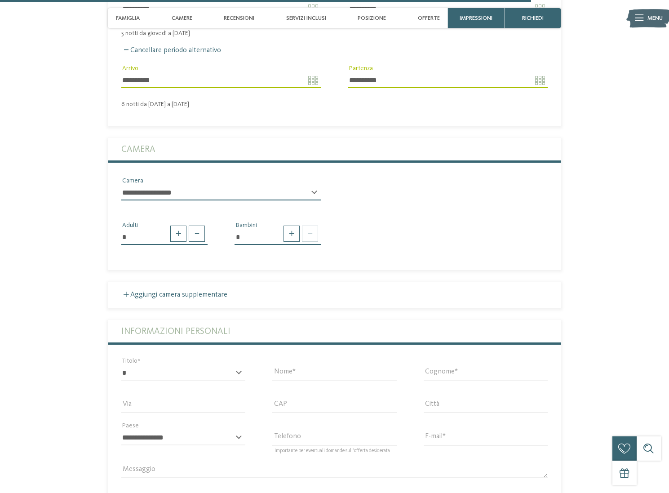
scroll to position [2307, 0]
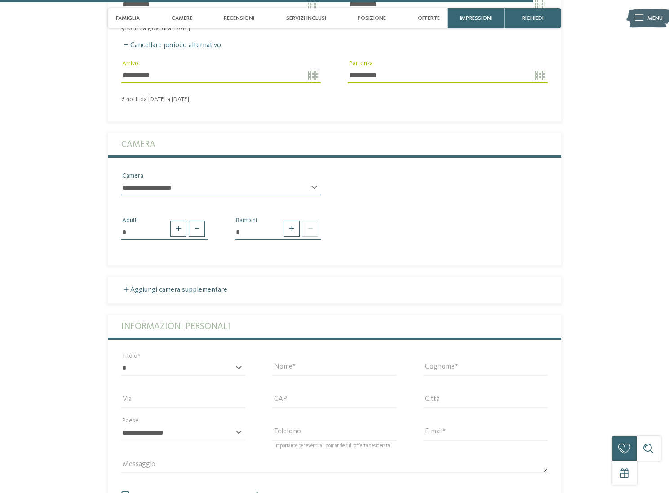
click at [177, 189] on select "**********" at bounding box center [220, 187] width 199 height 15
click at [294, 226] on span at bounding box center [291, 229] width 16 height 16
type input "*"
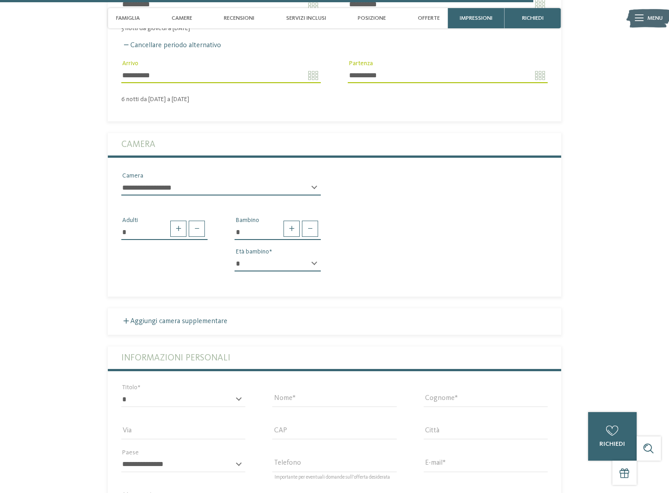
click at [281, 261] on select "* * * * * * * * * * * ** ** ** ** ** ** ** **" at bounding box center [278, 263] width 86 height 15
select select "*"
click at [235, 256] on select "* * * * * * * * * * * ** ** ** ** ** ** ** **" at bounding box center [278, 263] width 86 height 15
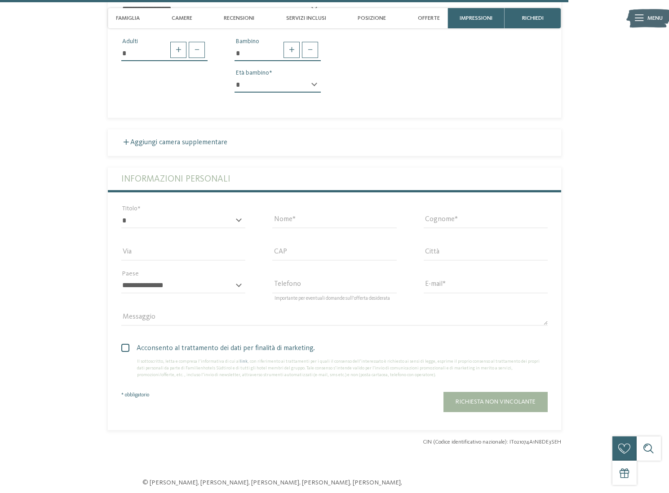
scroll to position [2493, 0]
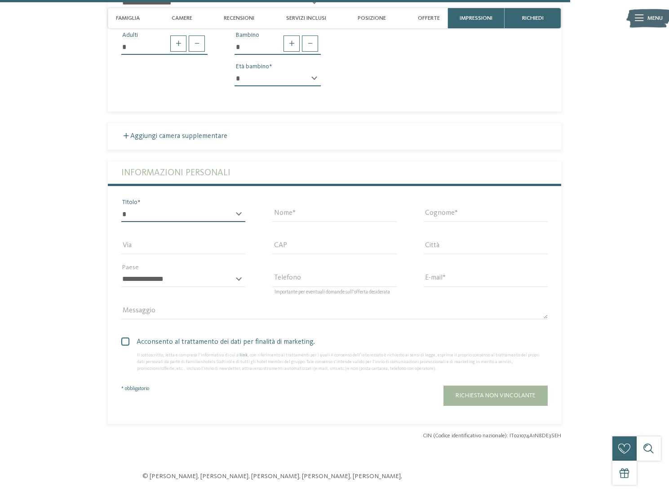
click at [184, 213] on select "* ****** ******* ******** ******" at bounding box center [183, 214] width 124 height 15
select select "*"
click at [121, 207] on select "* ****** ******* ******** ******" at bounding box center [183, 214] width 124 height 15
click at [311, 216] on input "Nome" at bounding box center [334, 214] width 124 height 15
type input "****"
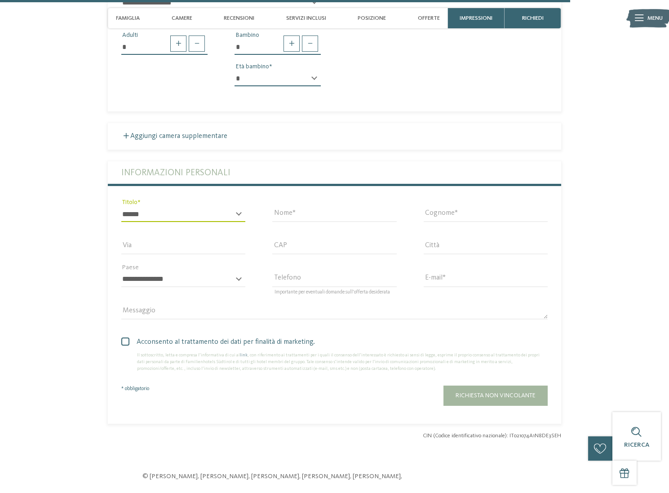
type input "********"
type input "*****"
select select "**"
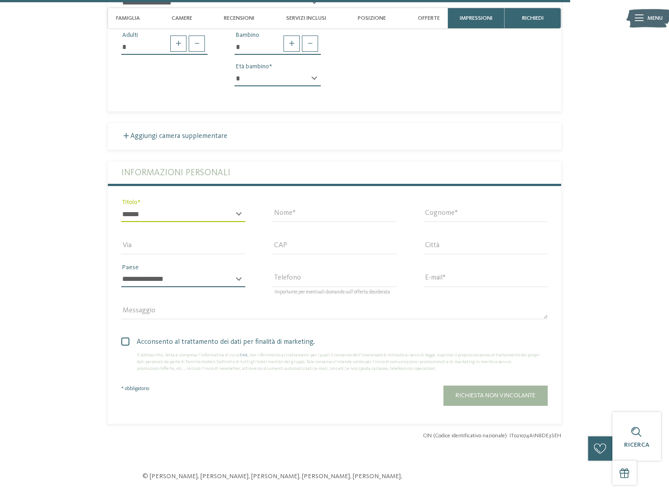
type input "**********"
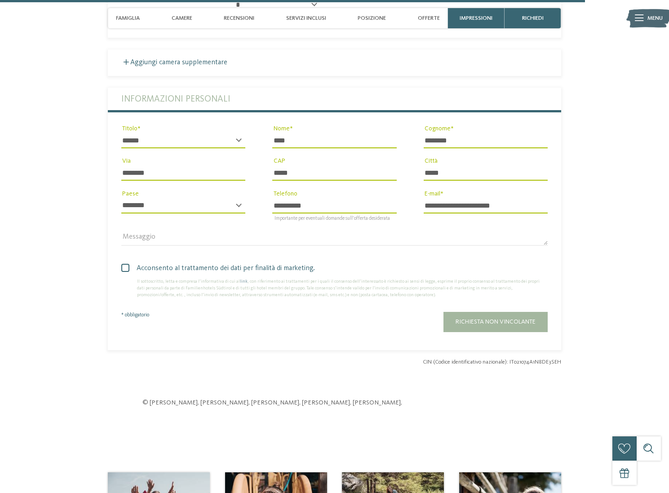
scroll to position [2568, 0]
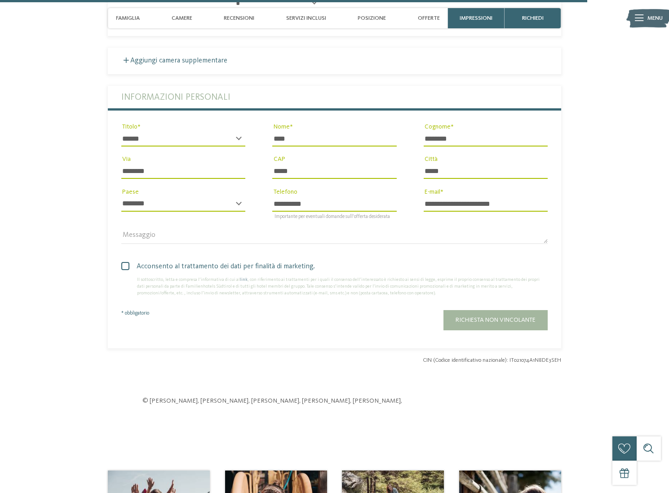
click at [128, 262] on span at bounding box center [125, 266] width 8 height 8
click at [479, 318] on span "Richiesta non vincolante" at bounding box center [496, 320] width 80 height 6
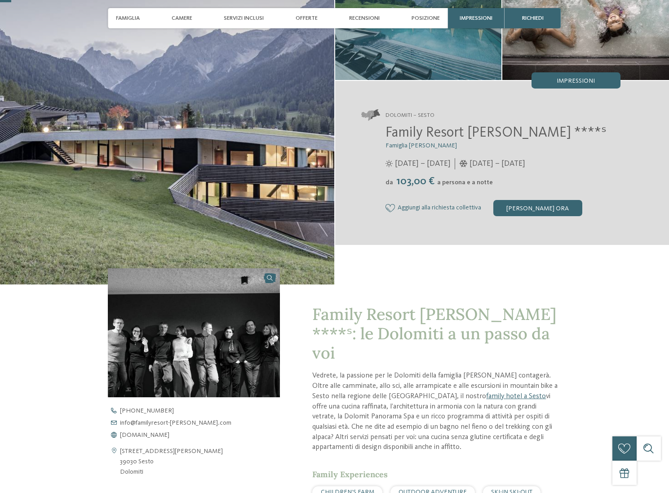
scroll to position [108, 0]
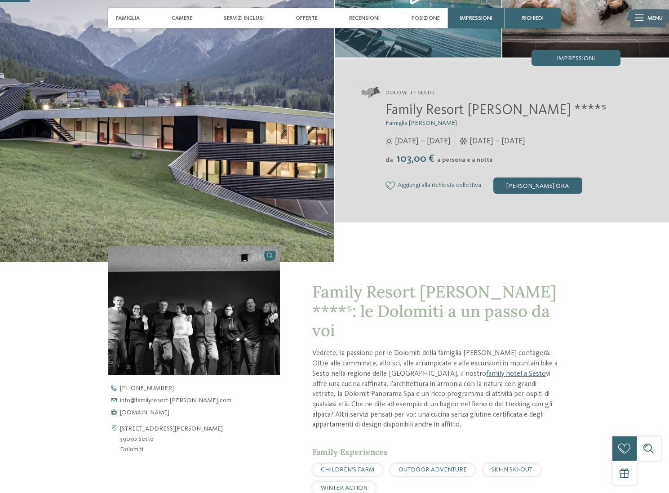
click at [397, 186] on div "Aggiungi alla richiesta collettiva Rimuovi dalla richiesta multipla" at bounding box center [433, 186] width 96 height 8
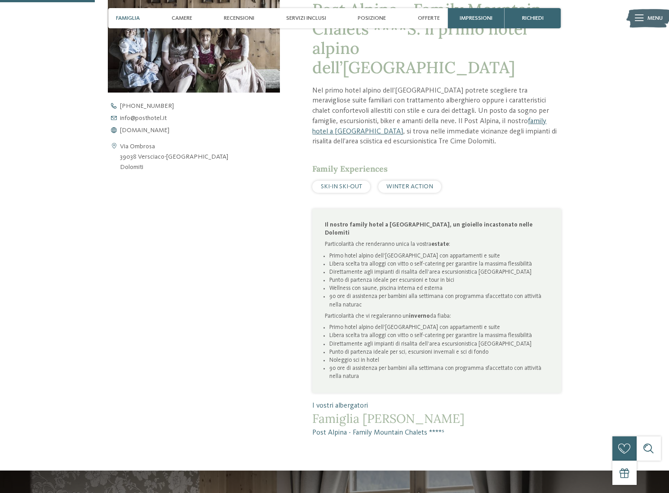
scroll to position [395, 0]
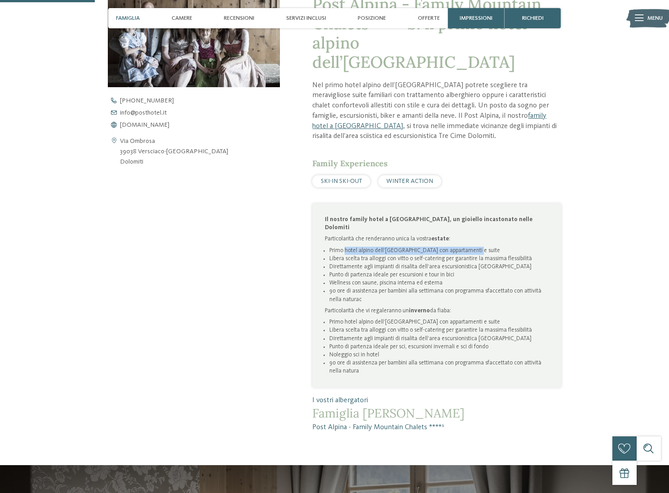
drag, startPoint x: 351, startPoint y: 225, endPoint x: 479, endPoint y: 222, distance: 128.1
click at [481, 247] on li "Primo hotel alpino dell’Alto Adige con appartamenti e suite" at bounding box center [439, 251] width 220 height 8
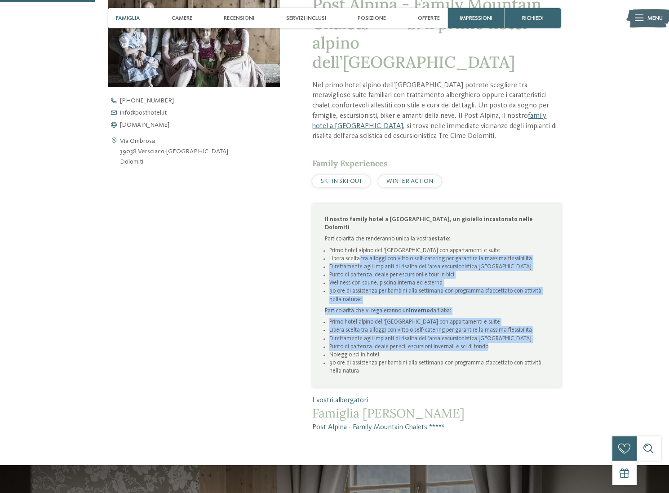
drag, startPoint x: 359, startPoint y: 232, endPoint x: 500, endPoint y: 319, distance: 165.6
click at [500, 320] on div "Il nostro family hotel a San Candido, un gioiello incastonato nelle Dolomiti Pa…" at bounding box center [437, 296] width 224 height 160
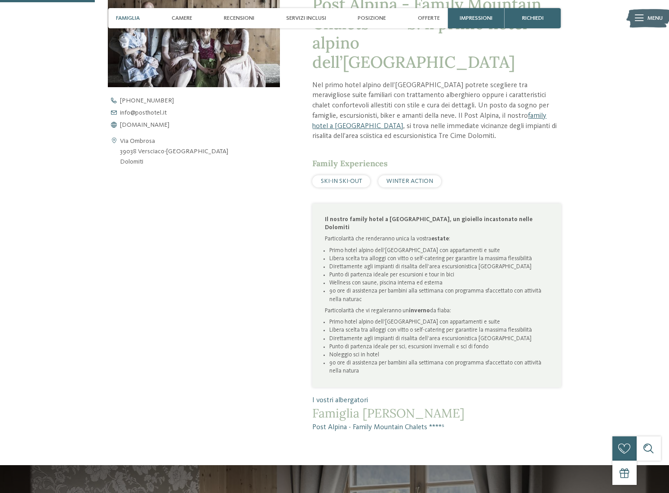
click at [484, 289] on div "Il nostro family hotel a San Candido, un gioiello incastonato nelle Dolomiti Pa…" at bounding box center [437, 296] width 224 height 160
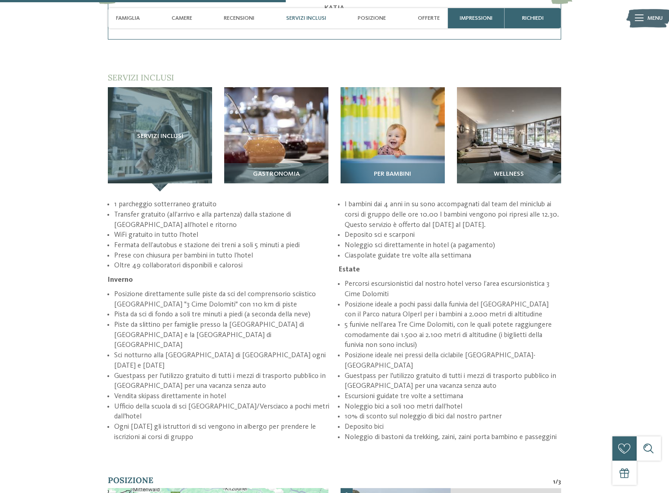
scroll to position [1262, 0]
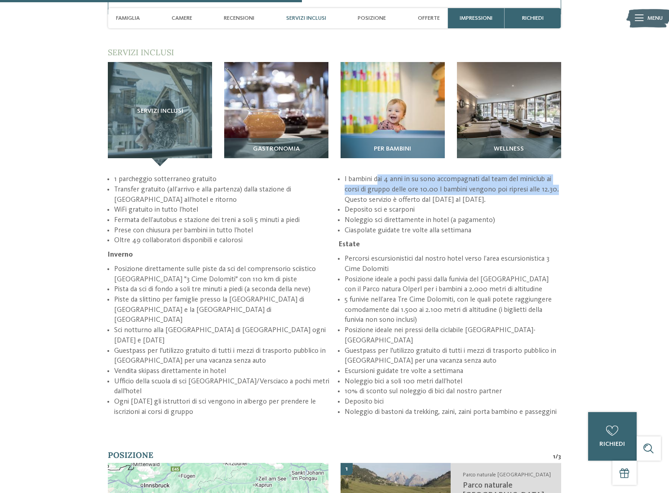
drag, startPoint x: 380, startPoint y: 151, endPoint x: 552, endPoint y: 165, distance: 172.3
click at [555, 174] on li "I bambini dai 4 anni in su sono accompagnati dal team del miniclub ai corsi di …" at bounding box center [453, 189] width 217 height 31
click at [487, 174] on li "I bambini dai 4 anni in su sono accompagnati dal team del miniclub ai corsi di …" at bounding box center [453, 189] width 217 height 31
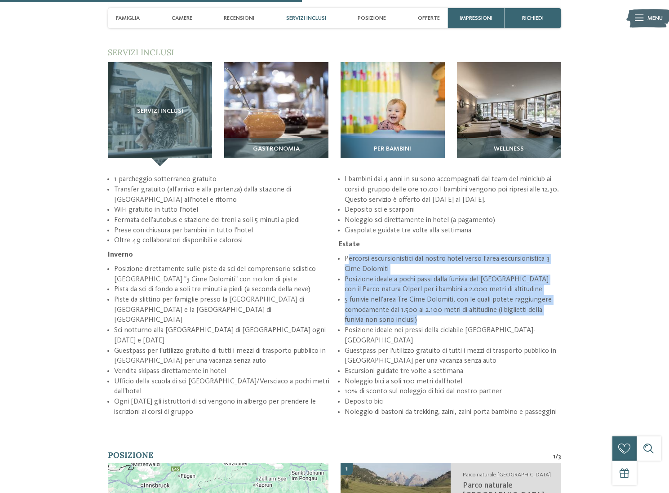
drag, startPoint x: 347, startPoint y: 229, endPoint x: 459, endPoint y: 288, distance: 126.6
click at [457, 292] on ul "Percorsi escursionistici dal nostro hotel verso l’area escursionistica 3 Cime D…" at bounding box center [450, 335] width 222 height 163
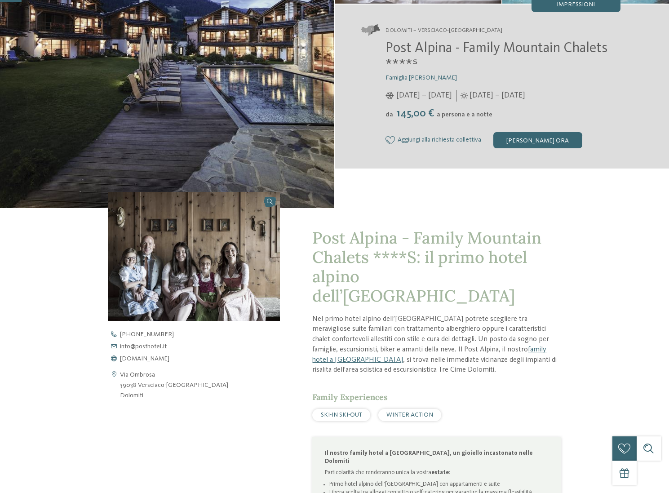
scroll to position [0, 0]
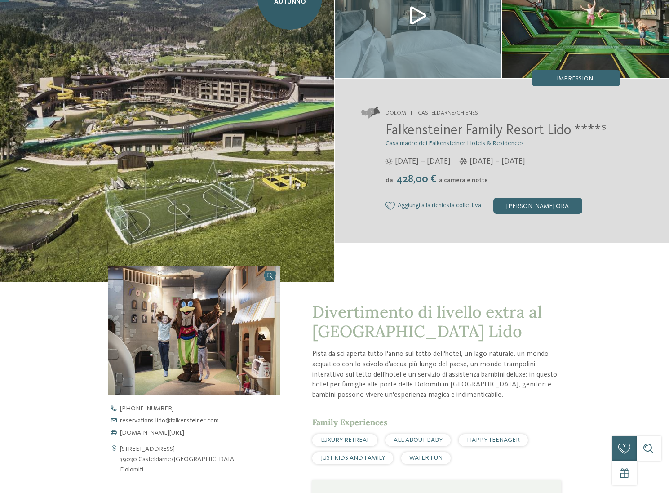
scroll to position [92, 0]
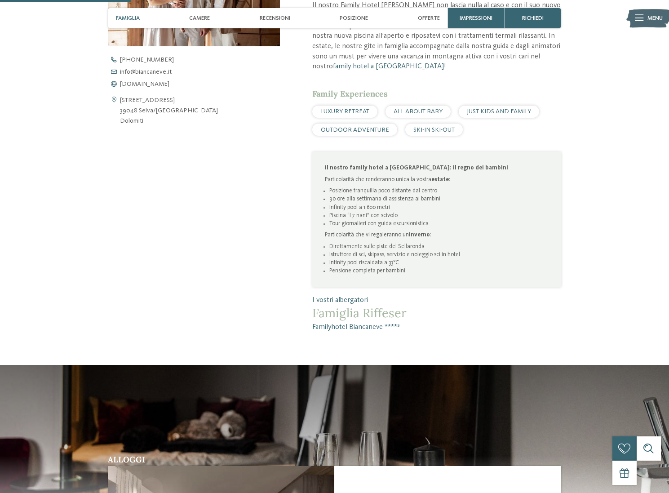
scroll to position [438, 0]
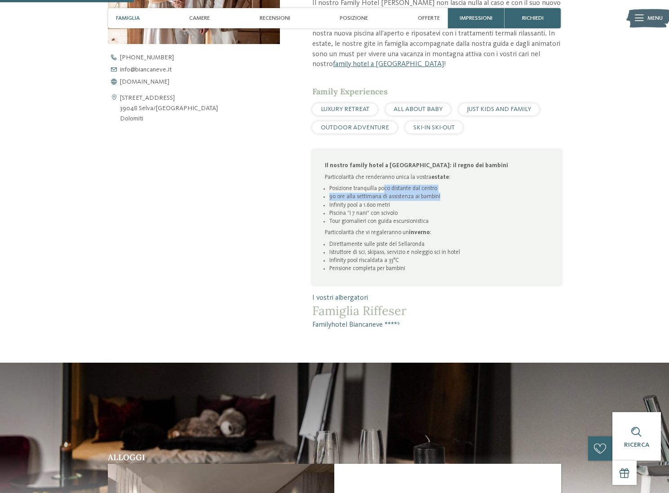
drag, startPoint x: 387, startPoint y: 190, endPoint x: 442, endPoint y: 195, distance: 55.0
click at [442, 196] on ul "Posizione tranquilla poco distante dal centro 90 ore alla settimana di assisten…" at bounding box center [437, 205] width 224 height 41
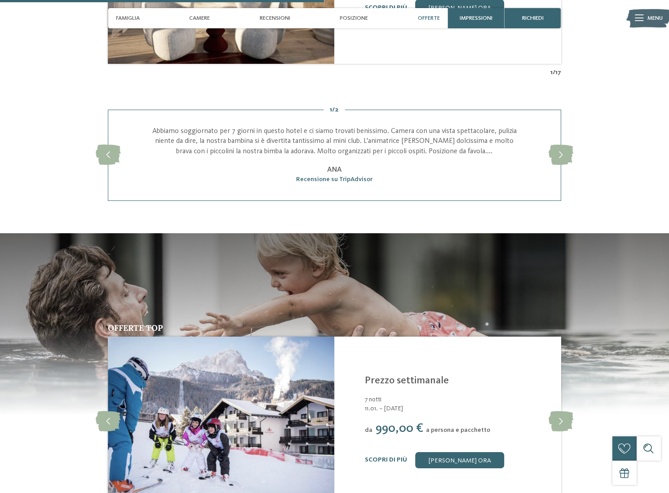
scroll to position [1229, 0]
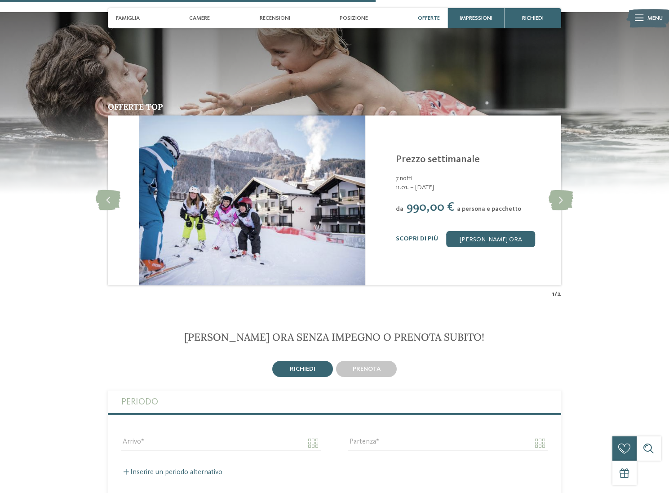
drag, startPoint x: 376, startPoint y: 209, endPoint x: 385, endPoint y: 209, distance: 9.0
click at [407, 209] on span "990,00 €" at bounding box center [431, 207] width 48 height 12
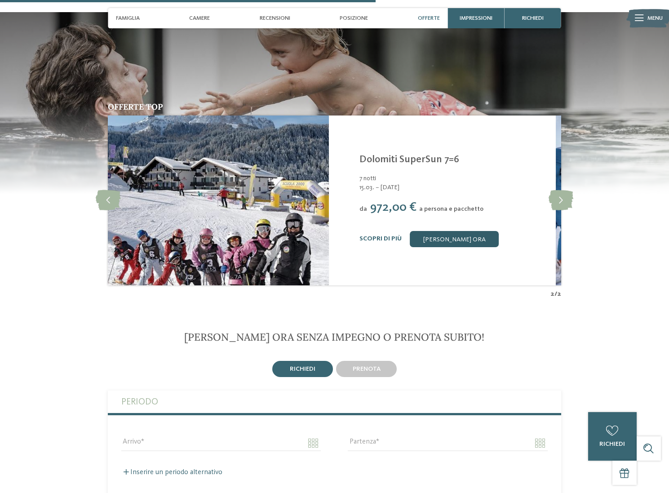
drag, startPoint x: 492, startPoint y: 187, endPoint x: 147, endPoint y: 241, distance: 349.3
click at [359, 226] on div "Familyhotel Biancaneve ****S Selva/Val Gardena - Dolomiti Dolomiti SuperSun 7=6…" at bounding box center [452, 200] width 186 height 93
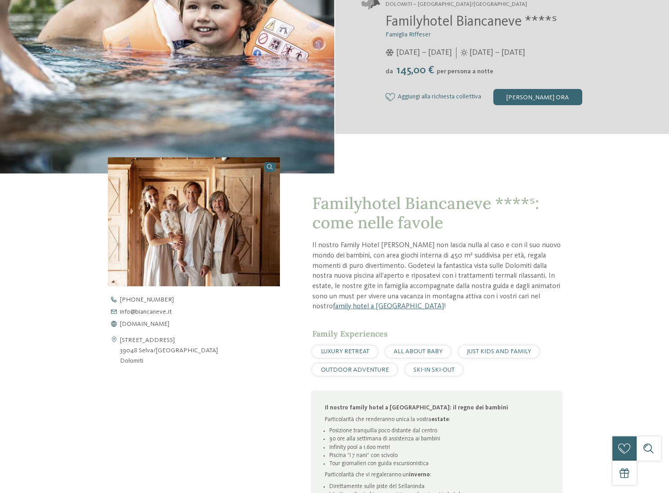
scroll to position [0, 0]
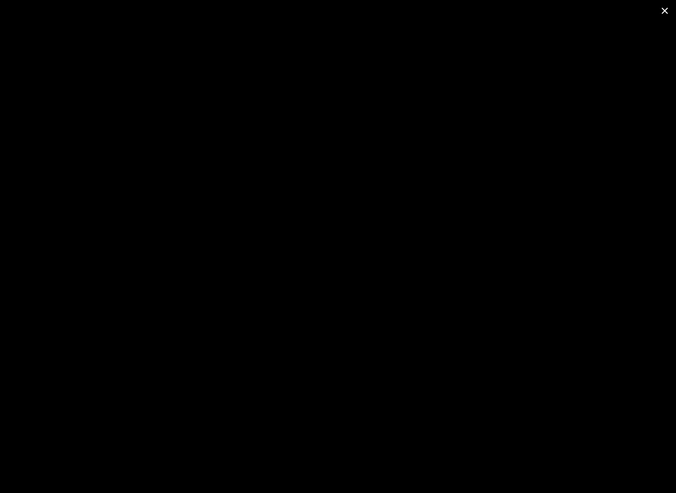
click at [665, 11] on span at bounding box center [664, 10] width 22 height 21
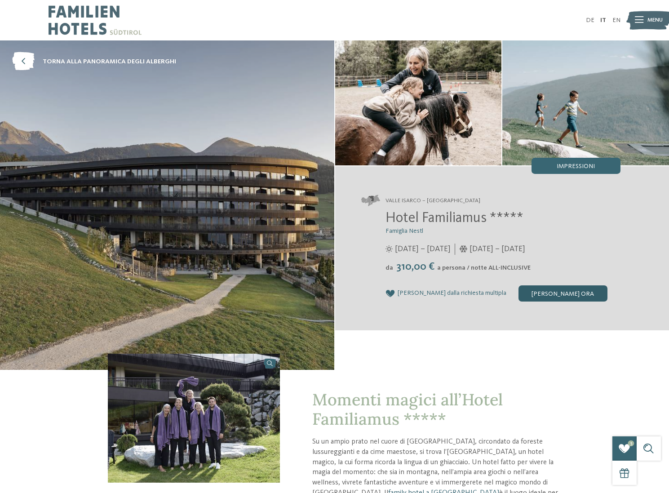
click at [537, 292] on div "[PERSON_NAME] ora" at bounding box center [562, 293] width 89 height 16
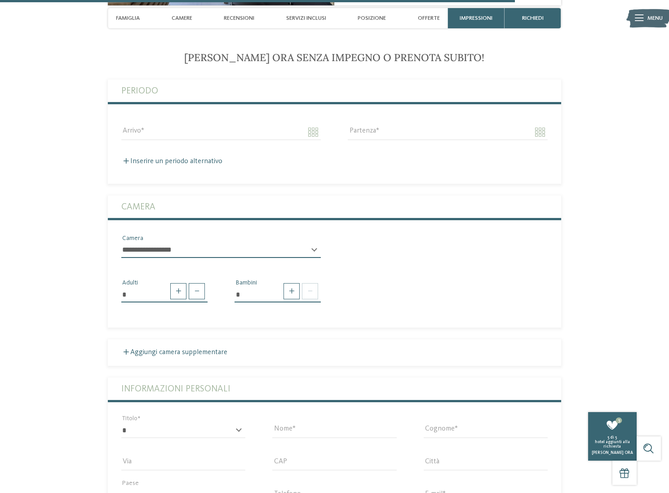
scroll to position [2181, 0]
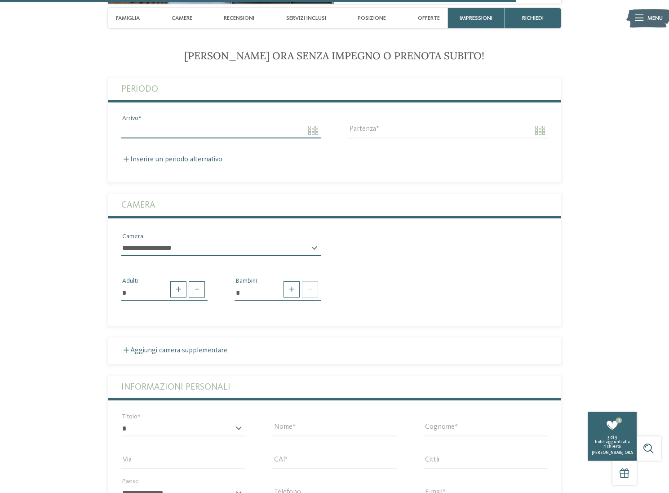
drag, startPoint x: 177, startPoint y: 132, endPoint x: 168, endPoint y: 135, distance: 9.8
click at [177, 132] on input "Arrivo" at bounding box center [220, 130] width 199 height 15
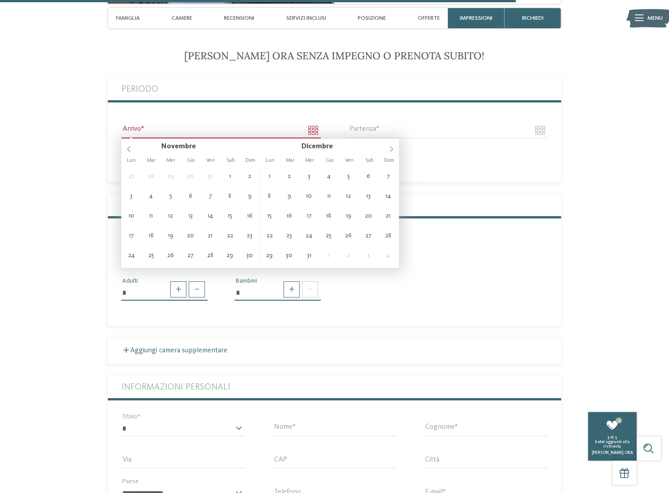
click at [389, 149] on icon at bounding box center [391, 149] width 6 height 6
type input "****"
click at [394, 149] on icon at bounding box center [391, 149] width 6 height 6
type input "****"
click at [390, 147] on icon at bounding box center [391, 149] width 6 height 6
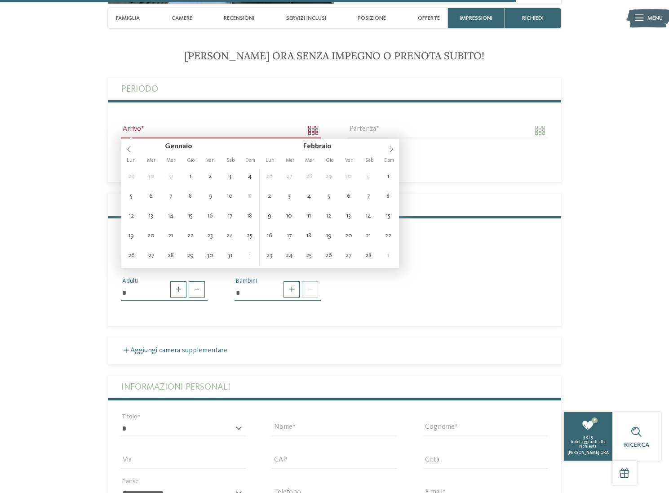
type input "**********"
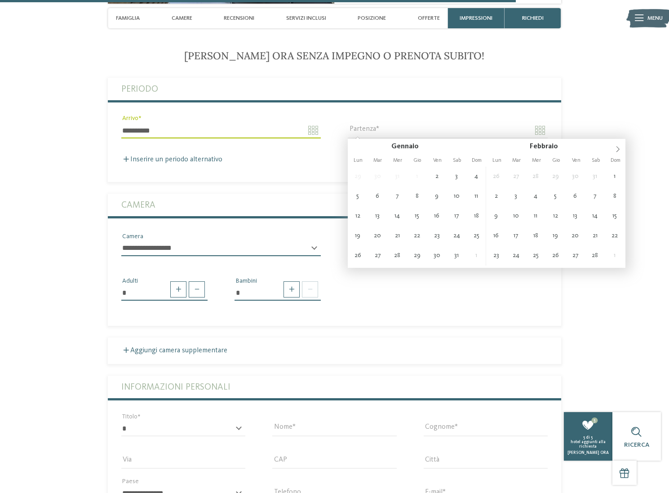
type input "**********"
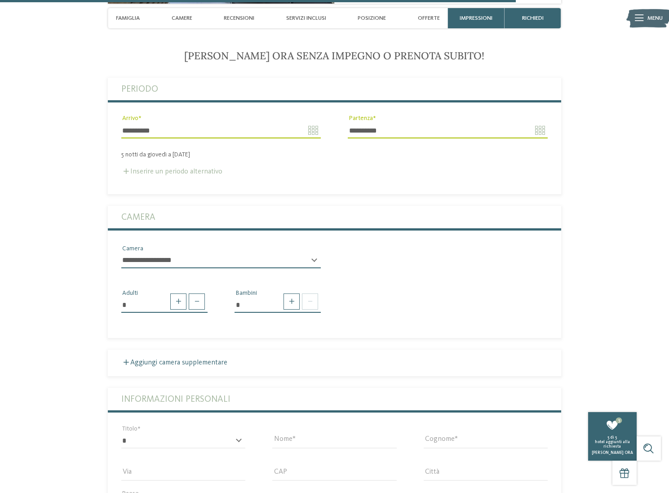
click at [154, 171] on label "Inserire un periodo alternativo" at bounding box center [171, 171] width 101 height 7
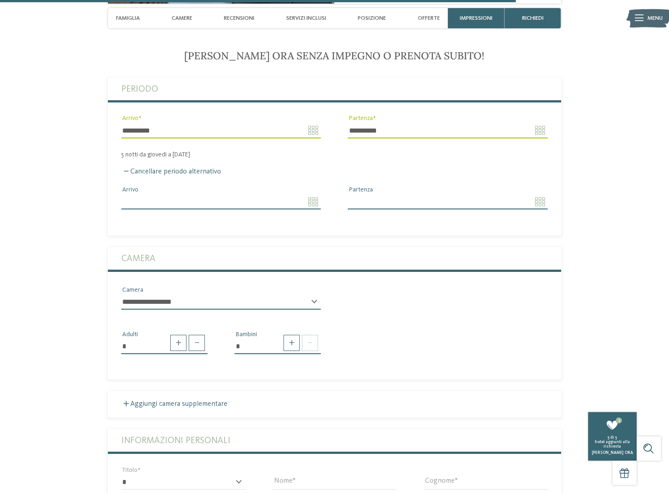
click at [166, 200] on input "Arrivo" at bounding box center [220, 201] width 199 height 15
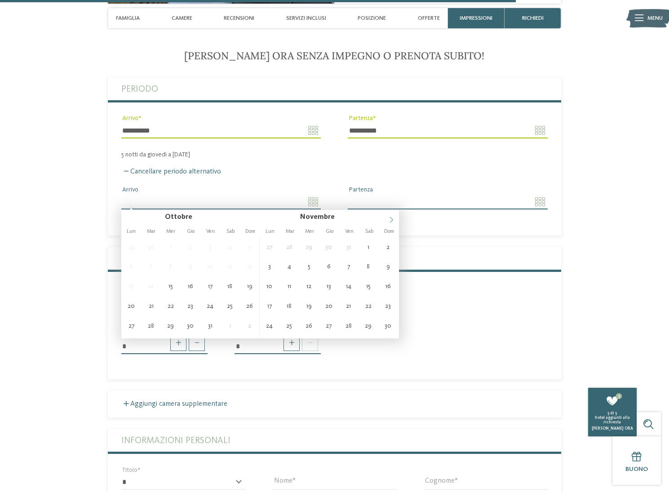
click at [390, 220] on icon at bounding box center [391, 220] width 6 height 6
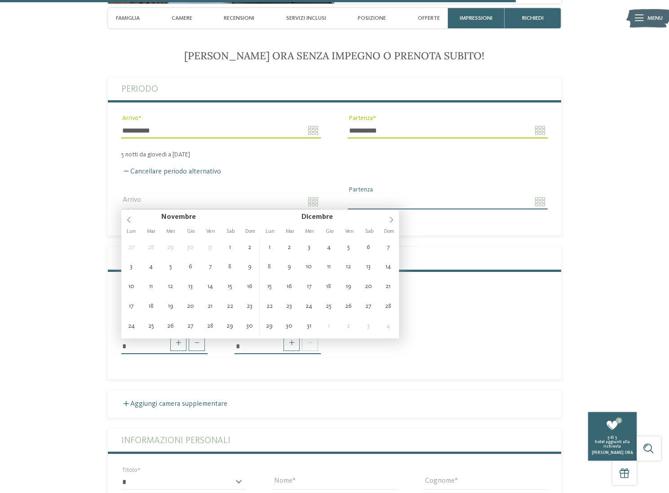
type input "**********"
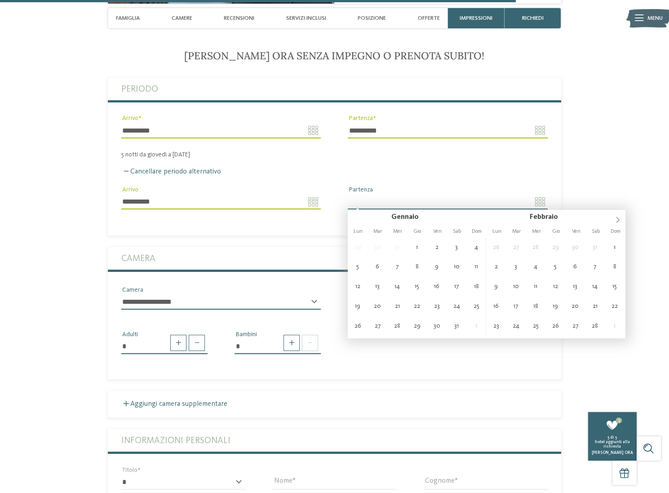
type input "**********"
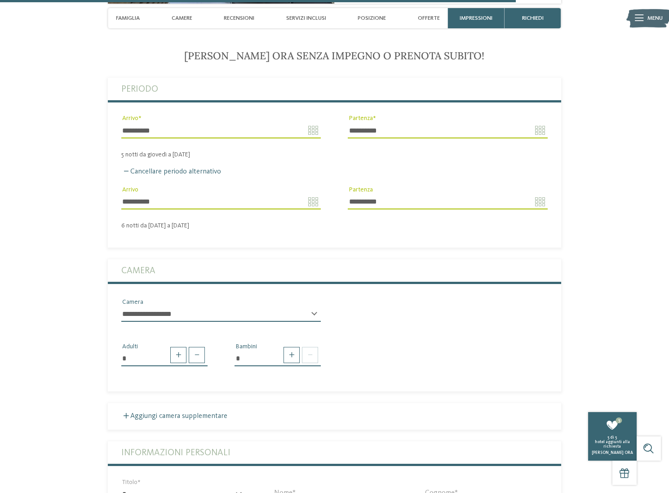
click at [171, 314] on select "**********" at bounding box center [220, 313] width 199 height 15
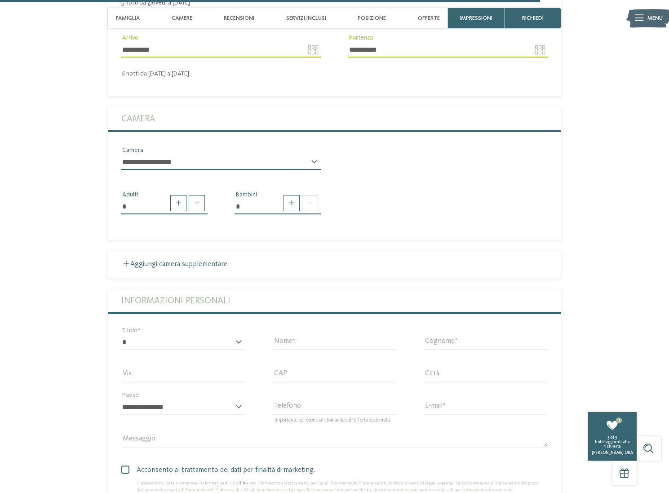
scroll to position [2336, 0]
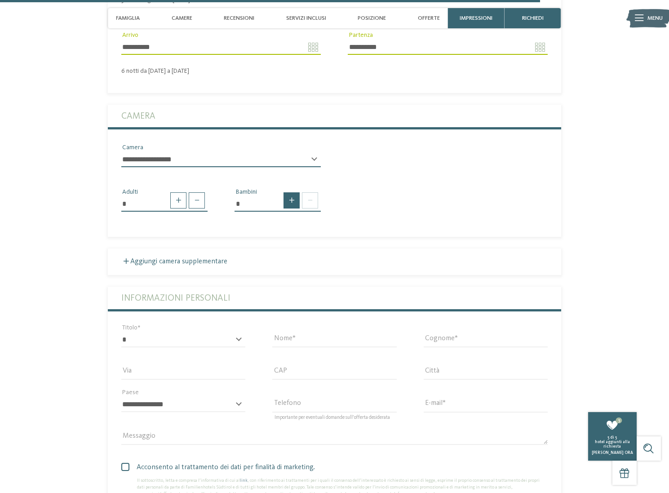
click at [291, 201] on span at bounding box center [291, 200] width 16 height 16
type input "*"
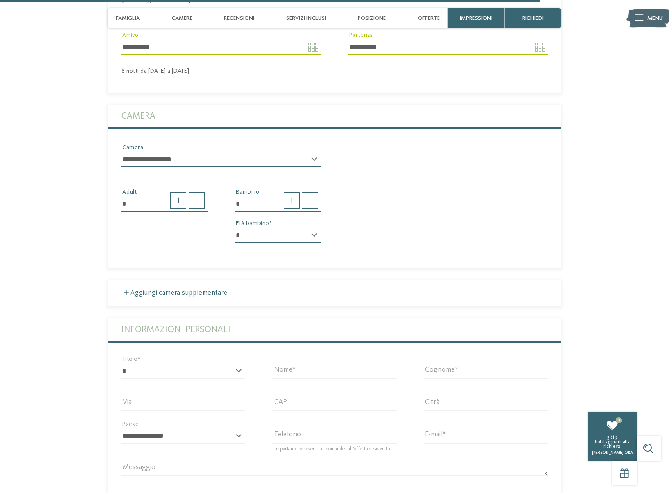
click at [281, 236] on select "* * * * * * * * * * * ** ** ** ** ** ** ** **" at bounding box center [278, 235] width 86 height 15
select select "*"
click at [235, 228] on select "* * * * * * * * * * * ** ** ** ** ** ** ** **" at bounding box center [278, 235] width 86 height 15
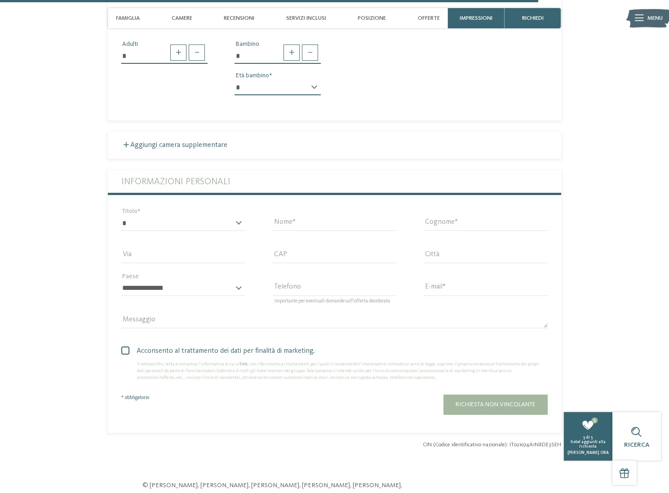
scroll to position [2508, 0]
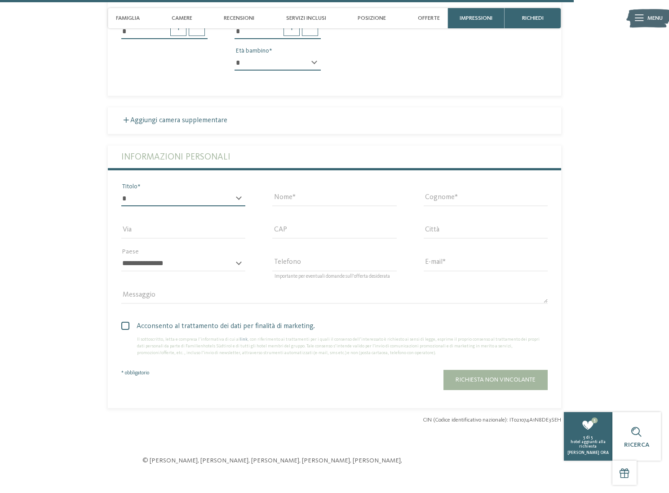
click at [183, 200] on select "* ****** ******* ******** ******" at bounding box center [183, 198] width 124 height 15
select select "*"
click at [121, 191] on select "* ****** ******* ******** ******" at bounding box center [183, 198] width 124 height 15
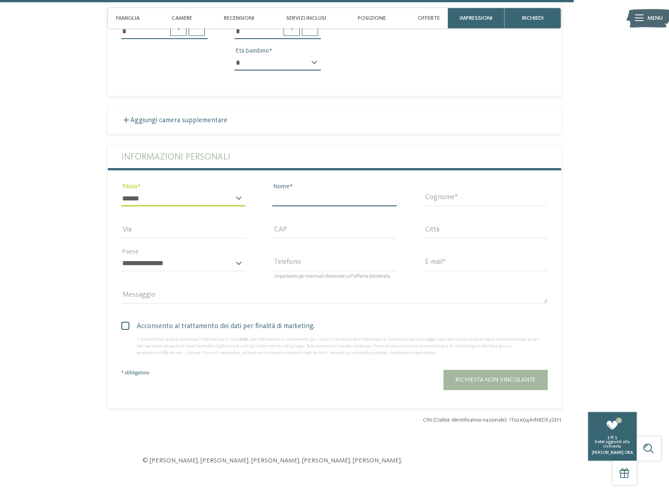
click at [292, 197] on input "Nome" at bounding box center [334, 198] width 124 height 15
type input "****"
type input "********"
type input "*****"
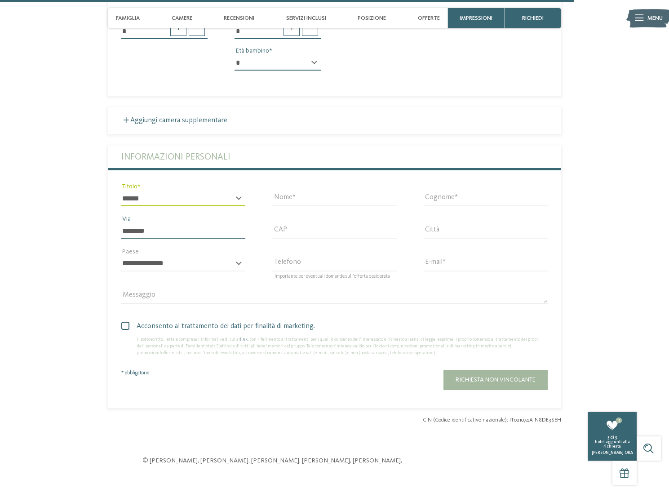
type input "*****"
select select "**"
type input "**********"
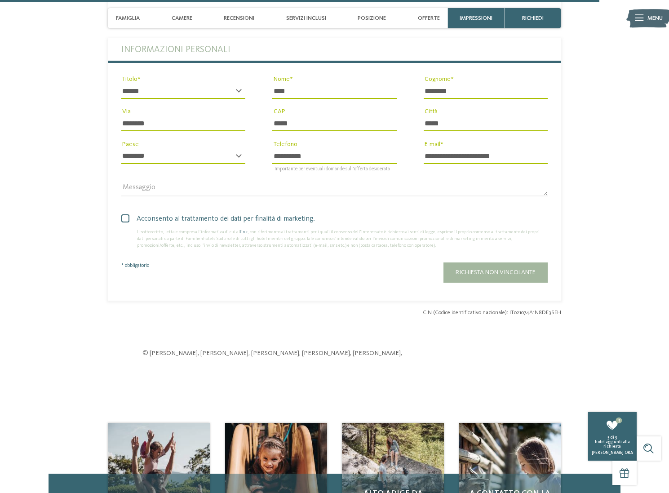
scroll to position [2621, 0]
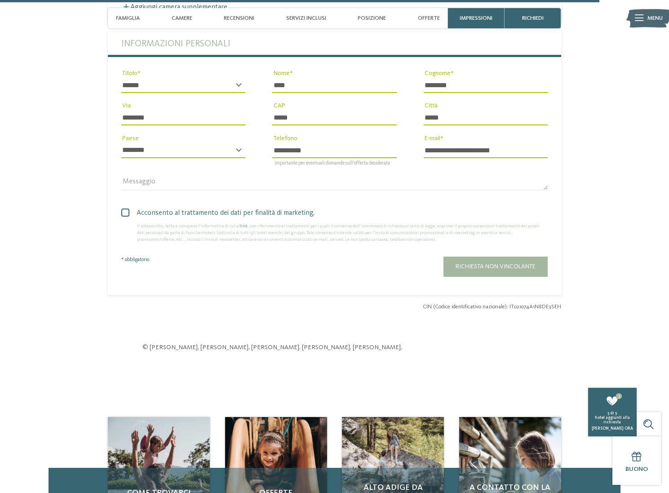
click at [125, 210] on span at bounding box center [125, 212] width 8 height 8
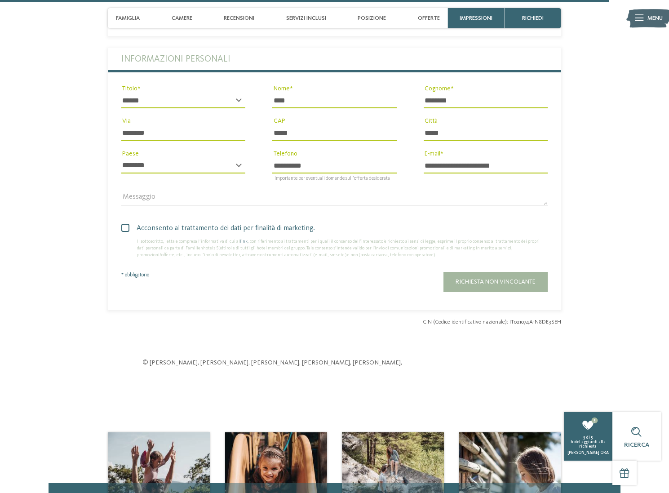
scroll to position [2577, 0]
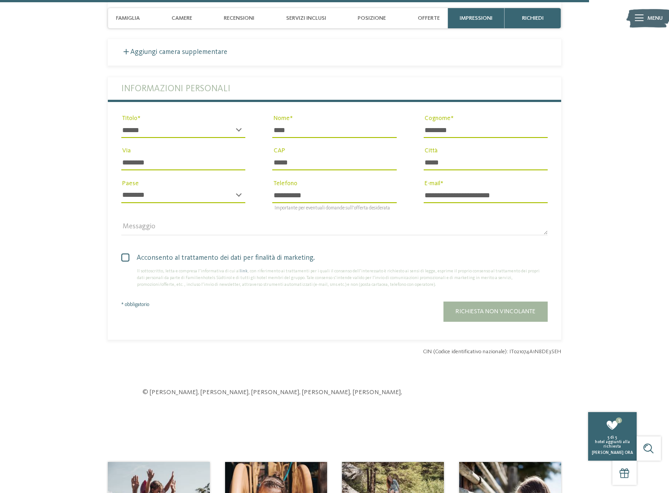
click at [489, 309] on span "Richiesta non vincolante" at bounding box center [496, 311] width 80 height 6
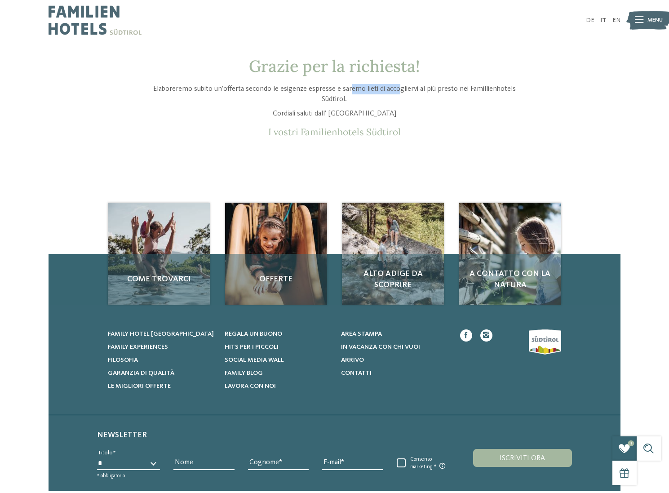
drag, startPoint x: 350, startPoint y: 89, endPoint x: 395, endPoint y: 86, distance: 45.0
click at [398, 89] on p "Elaboreremo subito un’offerta secondo le esigenze espresse e saremo lieti di ac…" at bounding box center [334, 94] width 385 height 20
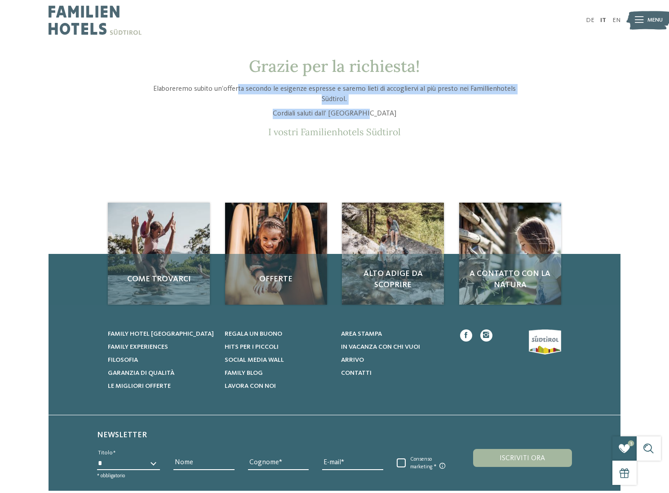
drag, startPoint x: 239, startPoint y: 91, endPoint x: 396, endPoint y: 117, distance: 159.5
click at [396, 117] on div "Elaboreremo subito un’offerta secondo le esigenze espresse e saremo lieti di ac…" at bounding box center [334, 101] width 385 height 35
click at [405, 115] on p "Cordiali saluti dall’ [GEOGRAPHIC_DATA]" at bounding box center [334, 114] width 385 height 10
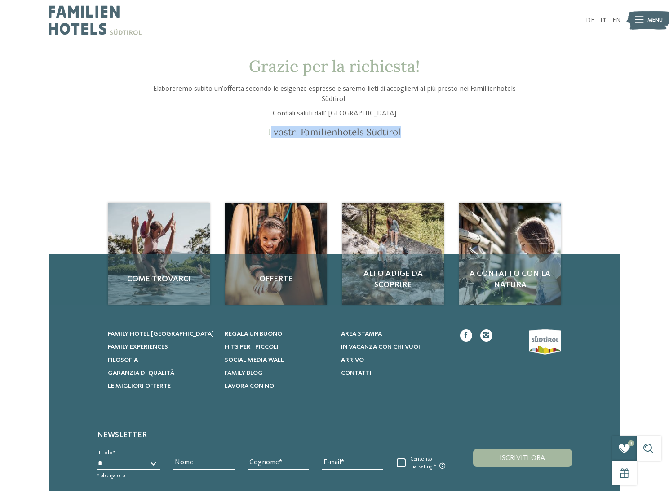
drag, startPoint x: 270, startPoint y: 133, endPoint x: 412, endPoint y: 137, distance: 142.0
click at [407, 139] on main "Grazie per la richiesta! Elaboreremo subito un’offerta secondo le esigenze espr…" at bounding box center [334, 130] width 669 height 146
click at [416, 137] on p "I vostri Familienhotels Südtirol" at bounding box center [334, 132] width 385 height 11
drag, startPoint x: 261, startPoint y: 134, endPoint x: 423, endPoint y: 138, distance: 162.7
click at [422, 138] on main "Grazie per la richiesta! Elaboreremo subito un’offerta secondo le esigenze espr…" at bounding box center [334, 130] width 669 height 146
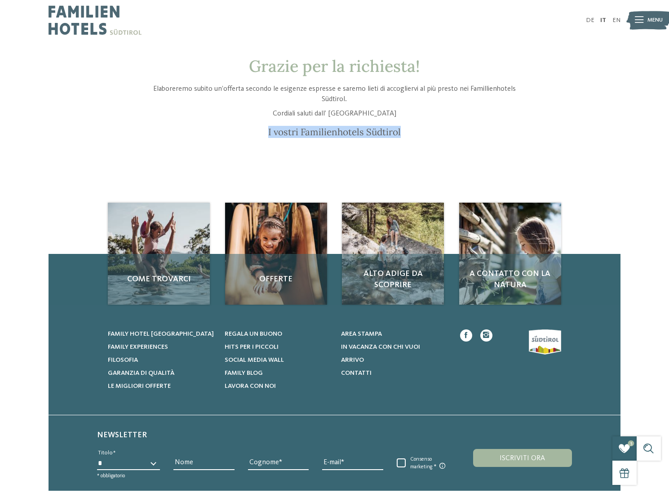
click at [459, 129] on p "I vostri Familienhotels Südtirol" at bounding box center [334, 132] width 385 height 11
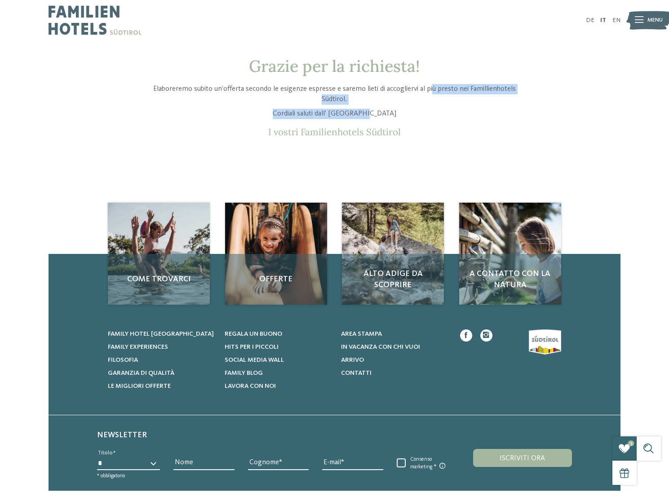
drag, startPoint x: 435, startPoint y: 89, endPoint x: 526, endPoint y: 118, distance: 95.0
click at [526, 118] on div "Elaboreremo subito un’offerta secondo le esigenze espresse e saremo lieti di ac…" at bounding box center [334, 101] width 385 height 35
